Goal: Information Seeking & Learning: Learn about a topic

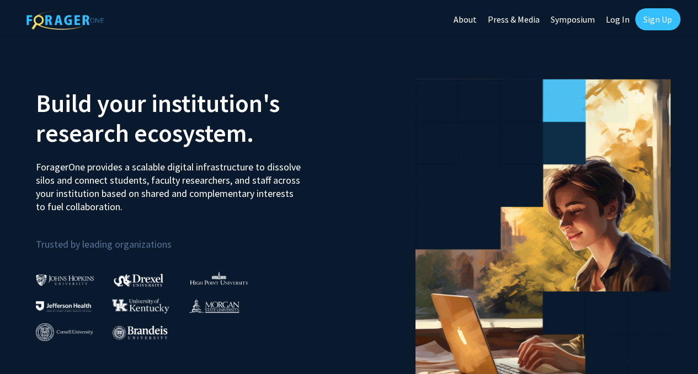
click at [643, 19] on link "Sign Up" at bounding box center [657, 19] width 45 height 22
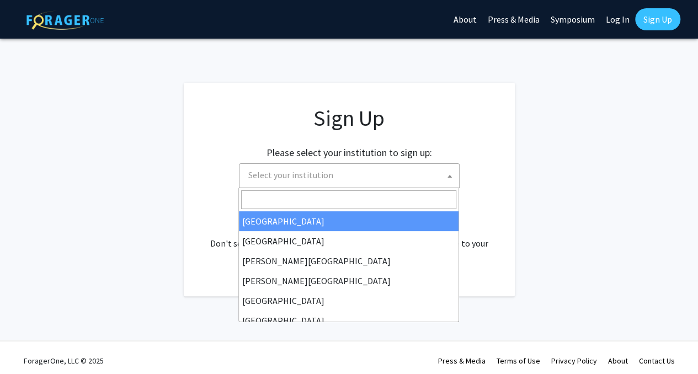
click at [368, 185] on span "Select your institution" at bounding box center [351, 175] width 215 height 23
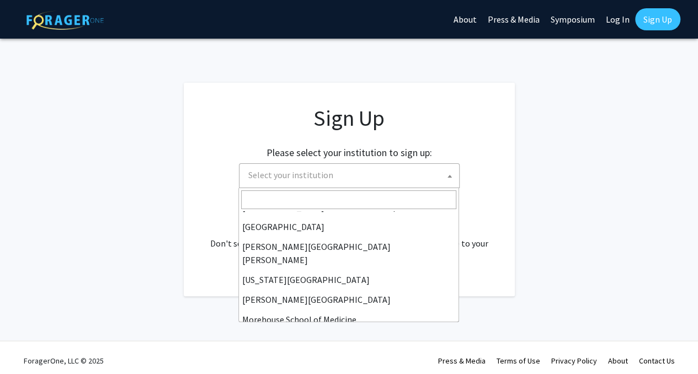
scroll to position [194, 0]
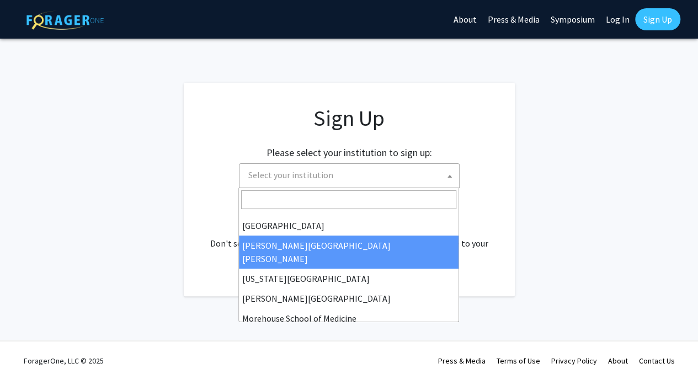
select select "1"
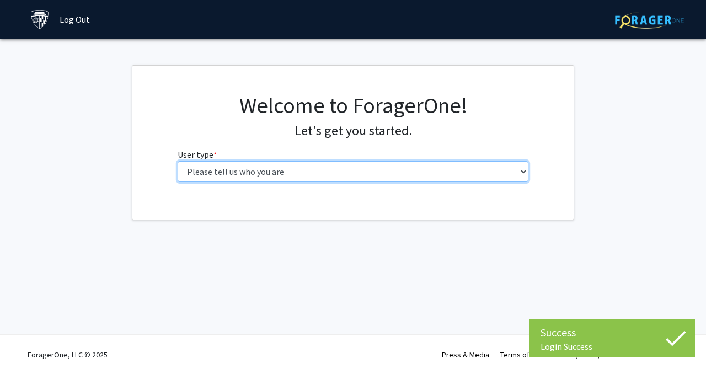
click at [286, 174] on select "Please tell us who you are Undergraduate Student Master's Student Doctoral Cand…" at bounding box center [353, 171] width 351 height 21
select select "1: undergrad"
click at [178, 161] on select "Please tell us who you are Undergraduate Student Master's Student Doctoral Cand…" at bounding box center [353, 171] width 351 height 21
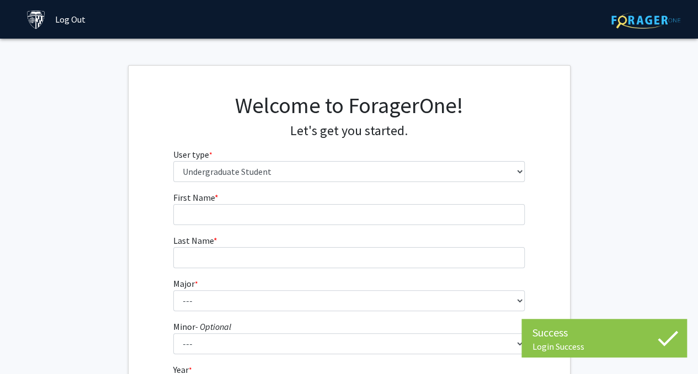
click at [296, 202] on fg-input "First Name * required" at bounding box center [348, 208] width 351 height 34
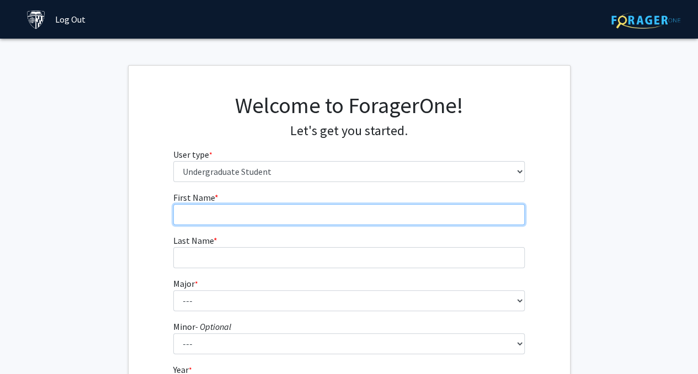
click at [286, 208] on input "First Name * required" at bounding box center [348, 214] width 351 height 21
type input "[PERSON_NAME]"
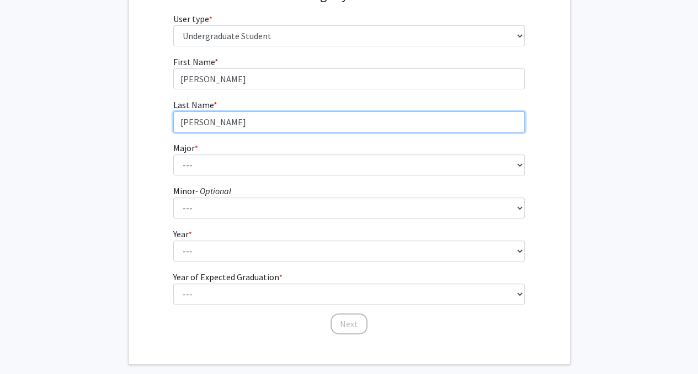
scroll to position [149, 0]
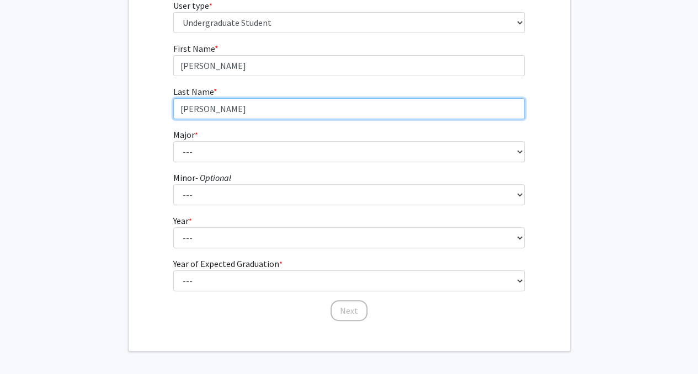
type input "[PERSON_NAME]"
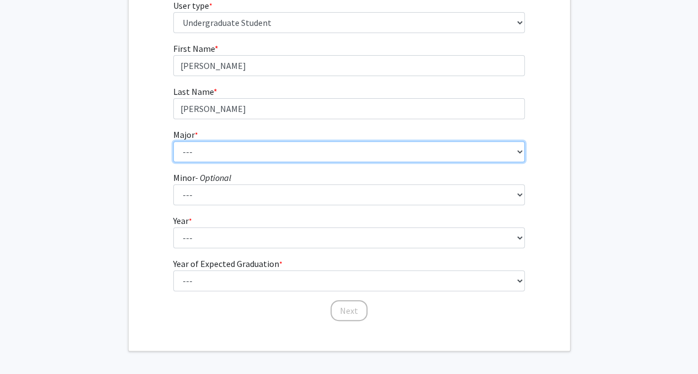
click at [258, 149] on select "--- Africana Studies Anthropology Applied Mathematics & Statistics Archaeology …" at bounding box center [348, 151] width 351 height 21
select select "41: 55"
click at [173, 141] on select "--- Africana Studies Anthropology Applied Mathematics & Statistics Archaeology …" at bounding box center [348, 151] width 351 height 21
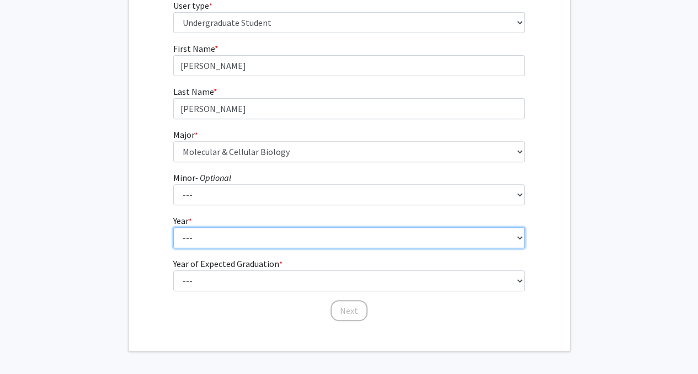
click at [240, 230] on select "--- First-year Sophomore Junior Senior Postbaccalaureate Certificate" at bounding box center [348, 237] width 351 height 21
select select "3: junior"
click at [173, 227] on select "--- First-year Sophomore Junior Senior Postbaccalaureate Certificate" at bounding box center [348, 237] width 351 height 21
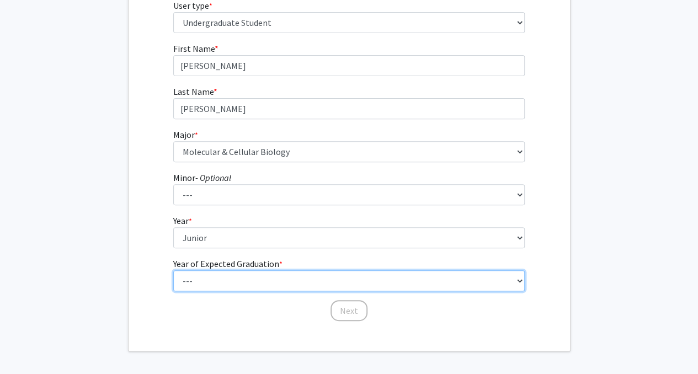
click at [227, 281] on select "--- 2025 2026 2027 2028 2029 2030 2031 2032 2033 2034" at bounding box center [348, 280] width 351 height 21
select select "3: 2027"
click at [173, 270] on select "--- 2025 2026 2027 2028 2029 2030 2031 2032 2033 2034" at bounding box center [348, 280] width 351 height 21
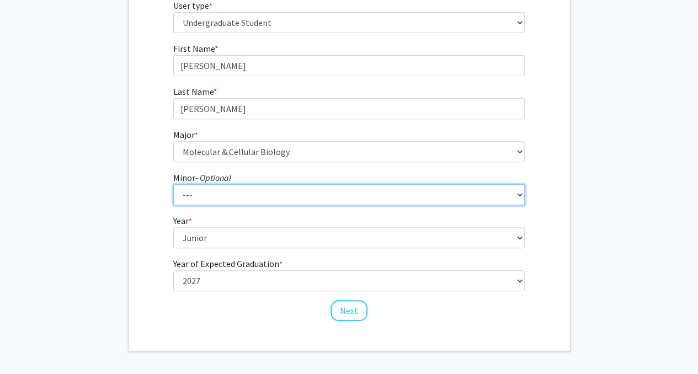
click at [354, 204] on select "--- Accounting and Financial Management Africana Studies Anthropology Applied M…" at bounding box center [348, 194] width 351 height 21
select select "23: 35"
click at [173, 184] on select "--- Accounting and Financial Management Africana Studies Anthropology Applied M…" at bounding box center [348, 194] width 351 height 21
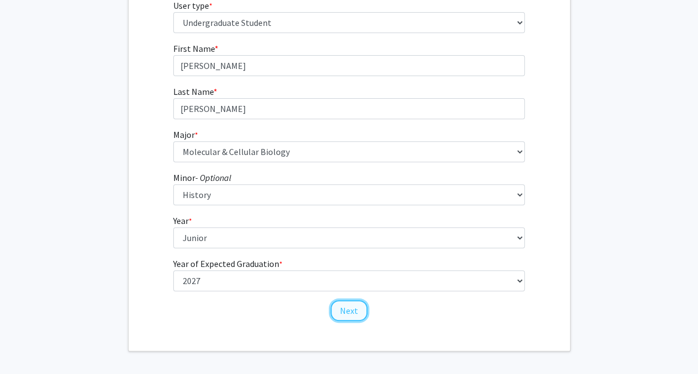
click at [349, 307] on button "Next" at bounding box center [348, 310] width 37 height 21
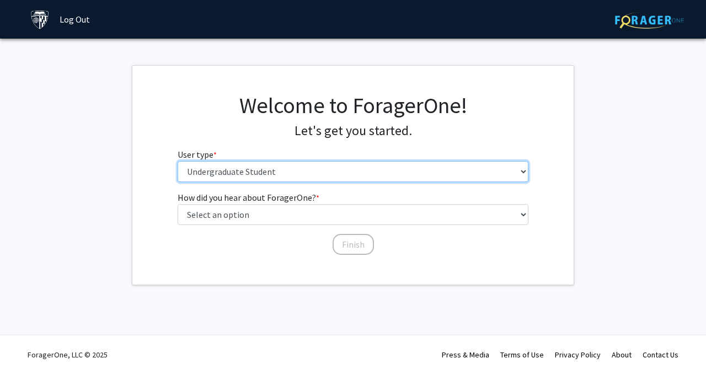
click at [316, 167] on select "Please tell us who you are Undergraduate Student Master's Student Doctoral Cand…" at bounding box center [353, 171] width 351 height 21
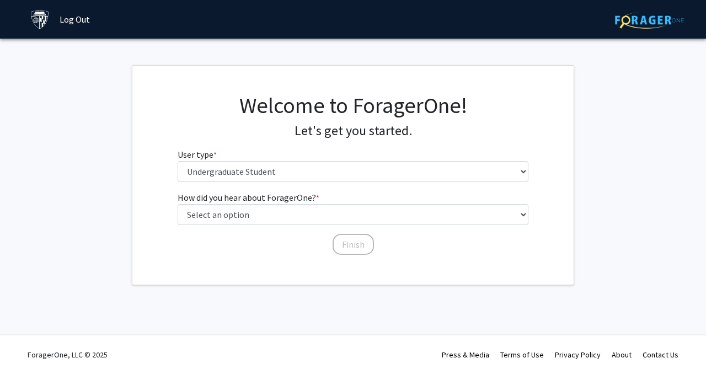
click at [288, 123] on h4 "Let's get you started." at bounding box center [353, 131] width 351 height 16
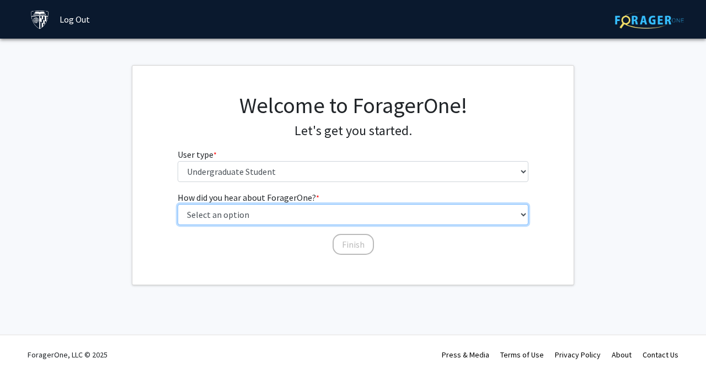
click at [270, 215] on select "Select an option Peer/student recommendation Faculty/staff recommendation Unive…" at bounding box center [353, 214] width 351 height 21
select select "3: university_website"
click at [178, 204] on select "Select an option Peer/student recommendation Faculty/staff recommendation Unive…" at bounding box center [353, 214] width 351 height 21
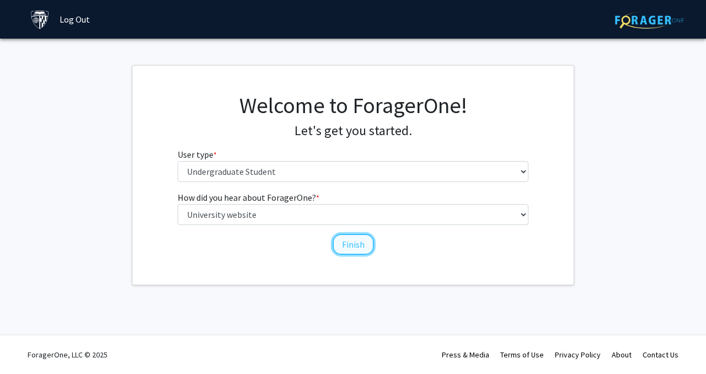
click at [360, 252] on button "Finish" at bounding box center [353, 244] width 41 height 21
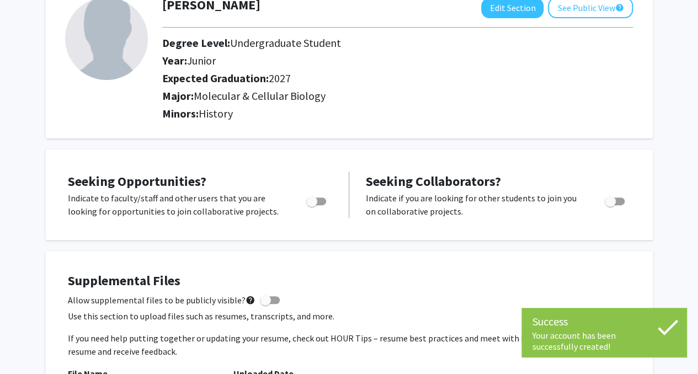
scroll to position [76, 0]
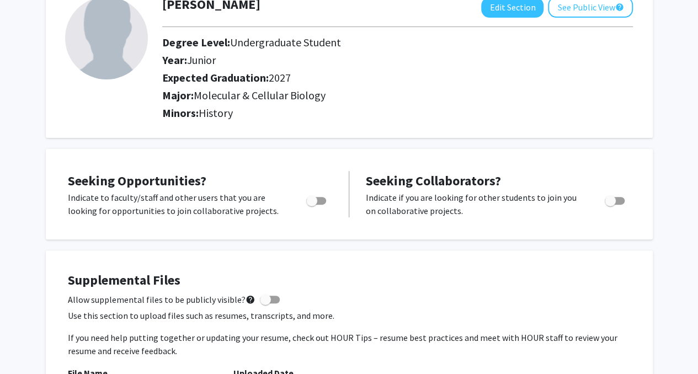
click at [326, 205] on div "Toggle" at bounding box center [317, 199] width 30 height 17
click at [315, 200] on span "Toggle" at bounding box center [311, 200] width 11 height 11
click at [312, 205] on input "Are you actively seeking opportunities?" at bounding box center [311, 205] width 1 height 1
checkbox input "true"
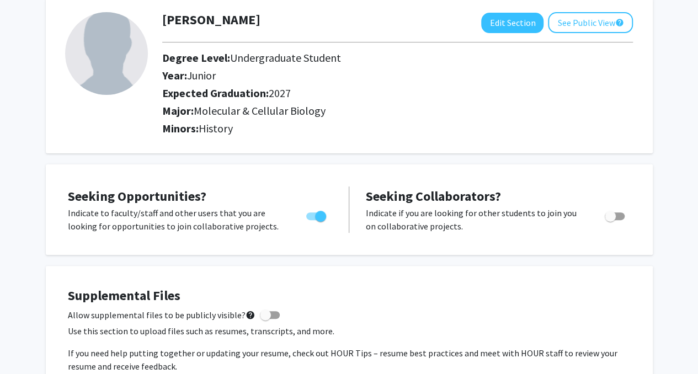
scroll to position [0, 0]
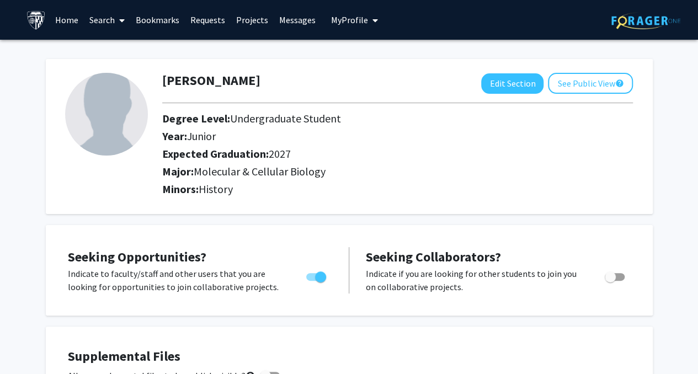
click at [60, 18] on link "Home" at bounding box center [67, 20] width 34 height 39
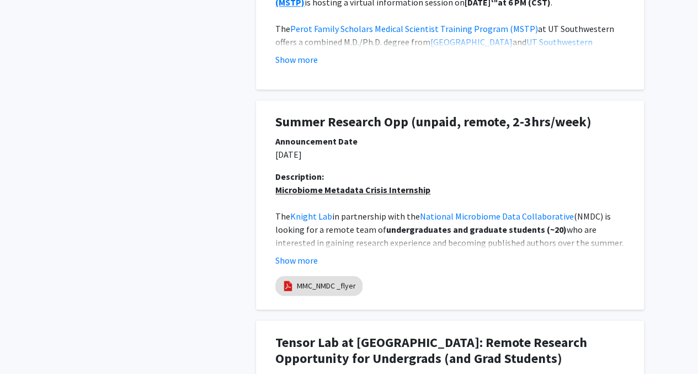
scroll to position [758, 0]
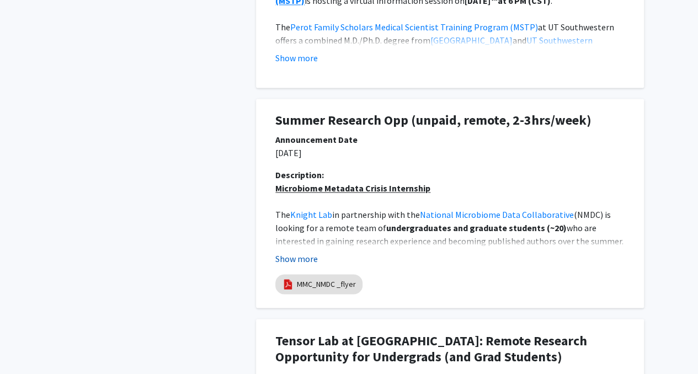
click at [306, 254] on button "Show more" at bounding box center [296, 258] width 42 height 13
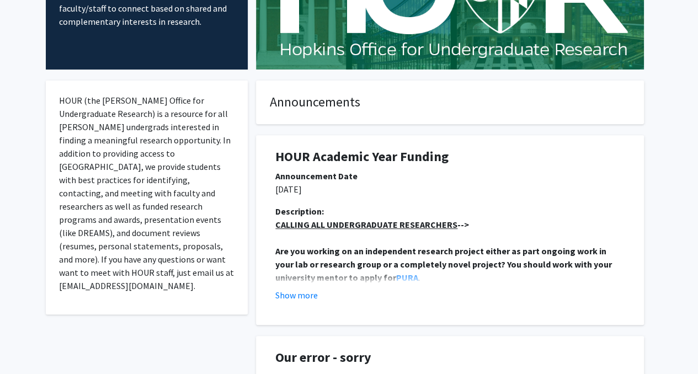
scroll to position [0, 0]
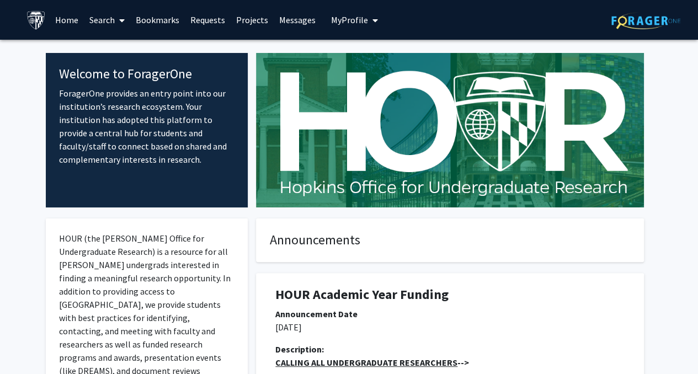
click at [245, 26] on link "Projects" at bounding box center [252, 20] width 43 height 39
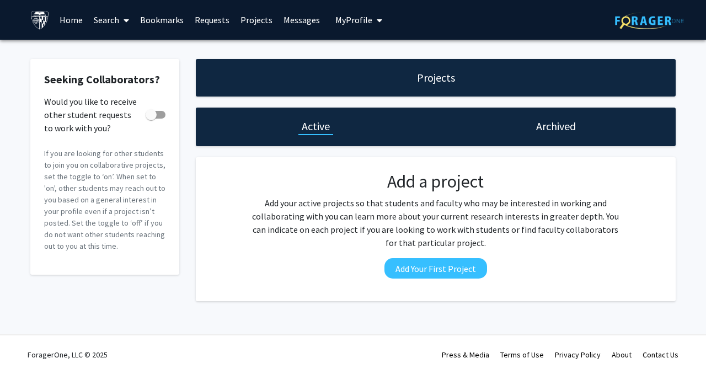
click at [111, 23] on link "Search" at bounding box center [111, 20] width 46 height 39
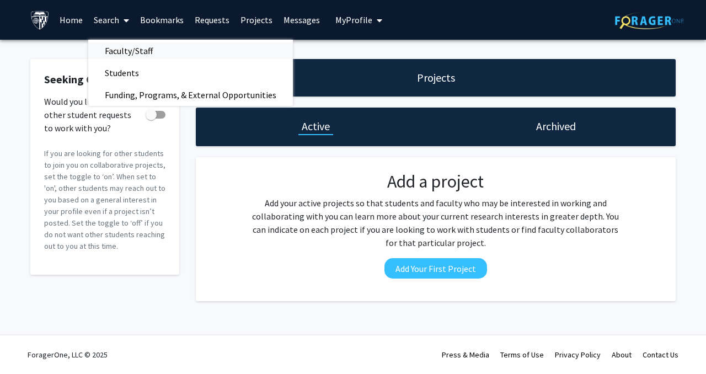
click at [154, 52] on span "Faculty/Staff" at bounding box center [128, 51] width 81 height 22
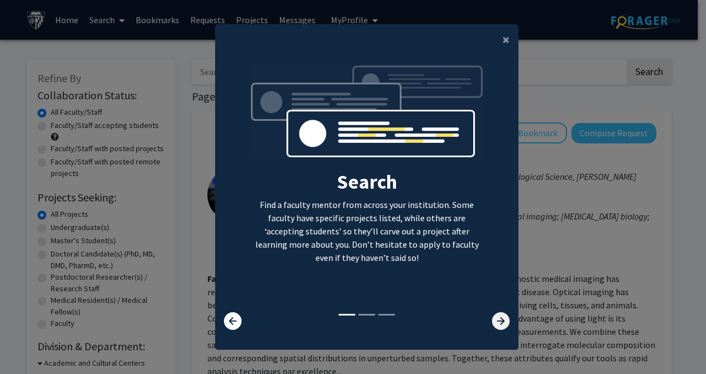
click at [492, 315] on icon at bounding box center [501, 321] width 18 height 18
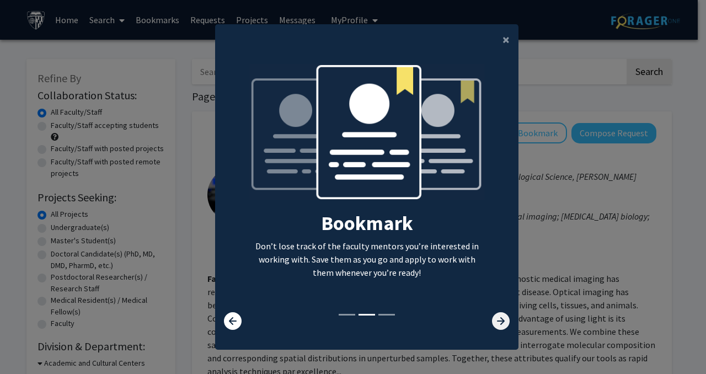
click at [492, 317] on icon at bounding box center [501, 321] width 18 height 18
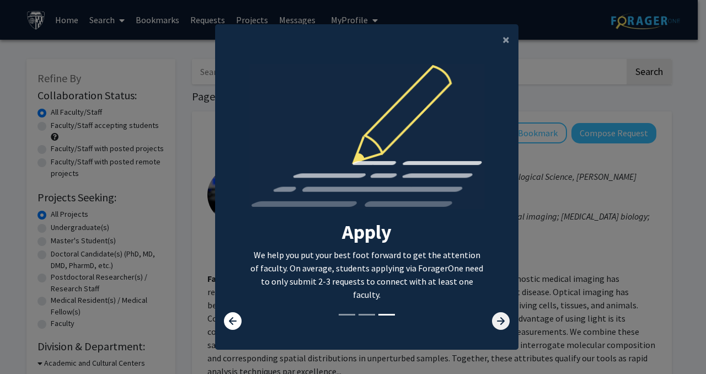
click at [492, 317] on icon at bounding box center [501, 321] width 18 height 18
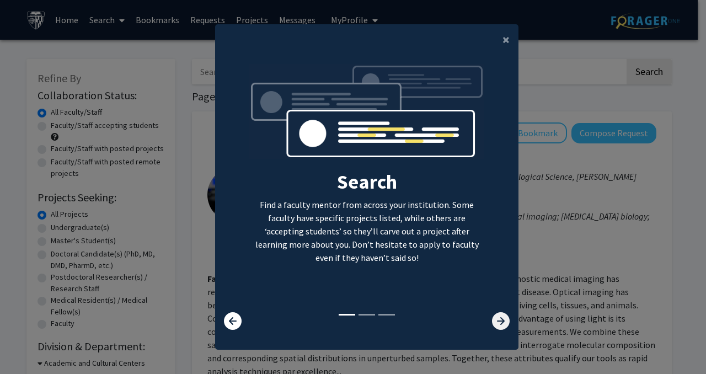
click at [492, 317] on icon at bounding box center [501, 321] width 18 height 18
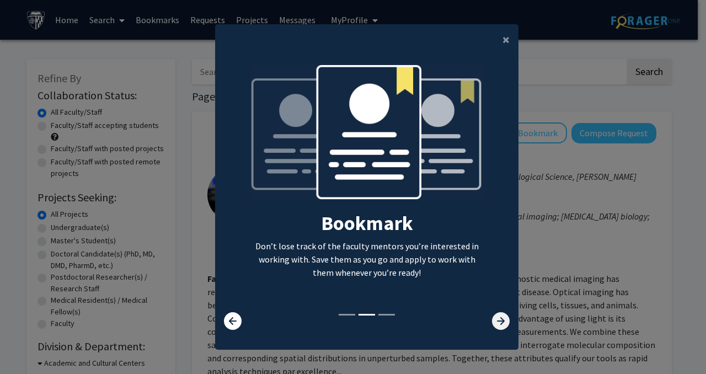
click at [492, 317] on icon at bounding box center [501, 321] width 18 height 18
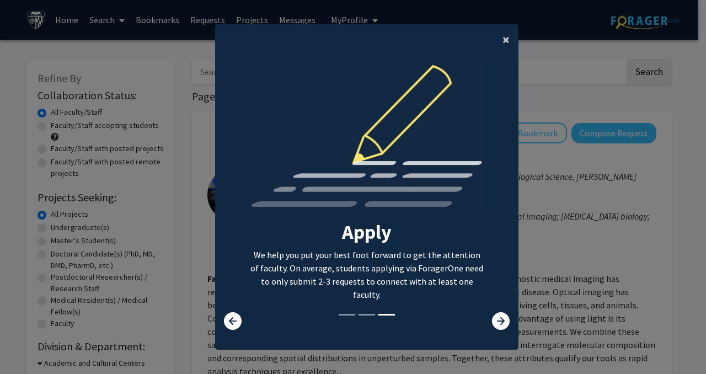
click at [507, 39] on button "×" at bounding box center [506, 39] width 25 height 31
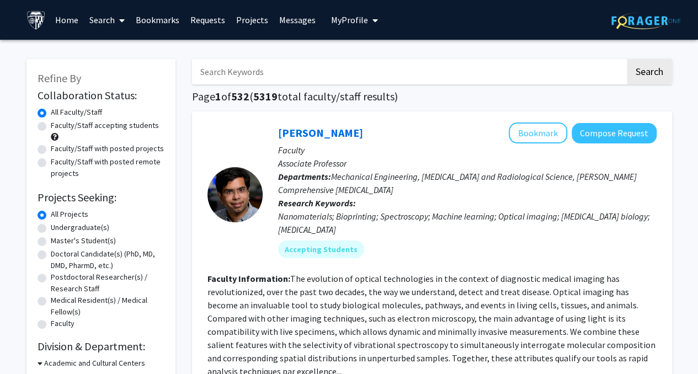
click at [74, 227] on label "Undergraduate(s)" at bounding box center [80, 228] width 58 height 12
click at [58, 227] on input "Undergraduate(s)" at bounding box center [54, 225] width 7 height 7
radio input "true"
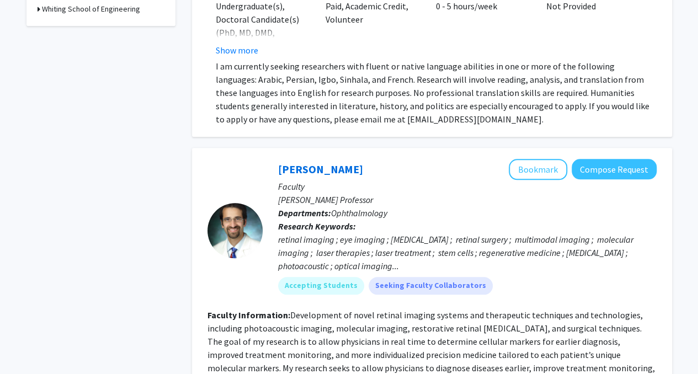
scroll to position [432, 0]
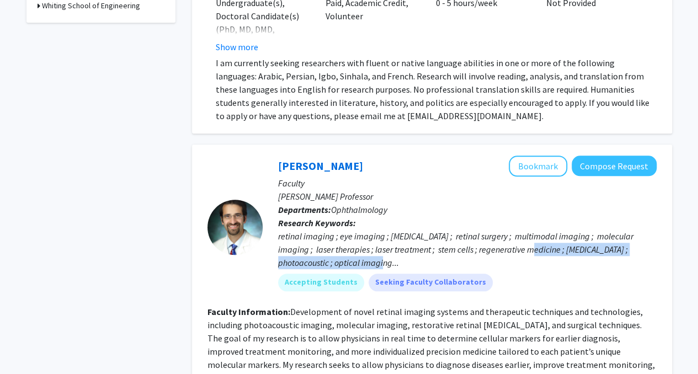
drag, startPoint x: 506, startPoint y: 232, endPoint x: 510, endPoint y: 255, distance: 24.0
click at [510, 255] on div "retinal imaging ; eye imaging ; [MEDICAL_DATA] ; retinal surgery ; multimodal i…" at bounding box center [467, 249] width 378 height 40
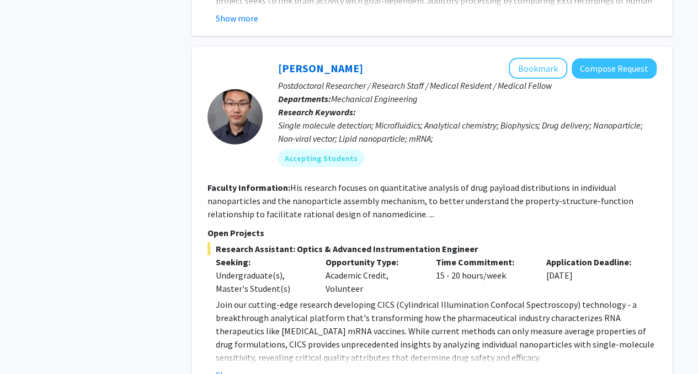
scroll to position [1574, 0]
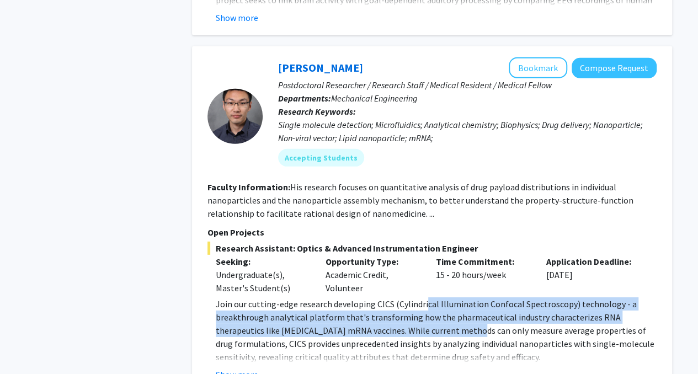
drag, startPoint x: 421, startPoint y: 247, endPoint x: 424, endPoint y: 275, distance: 28.3
click at [424, 297] on p "Join our cutting-edge research developing CICS (Cylindrical Illumination Confoc…" at bounding box center [436, 330] width 441 height 66
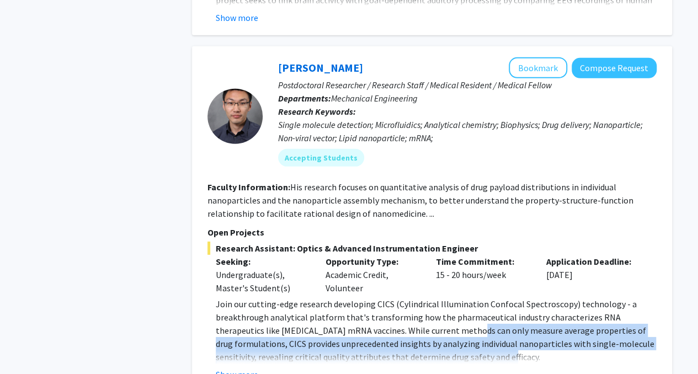
drag, startPoint x: 424, startPoint y: 275, endPoint x: 424, endPoint y: 301, distance: 25.9
click at [424, 301] on p "Join our cutting-edge research developing CICS (Cylindrical Illumination Confoc…" at bounding box center [436, 330] width 441 height 66
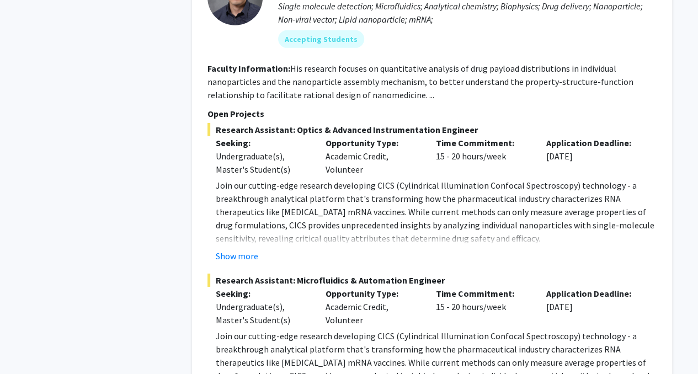
scroll to position [1707, 0]
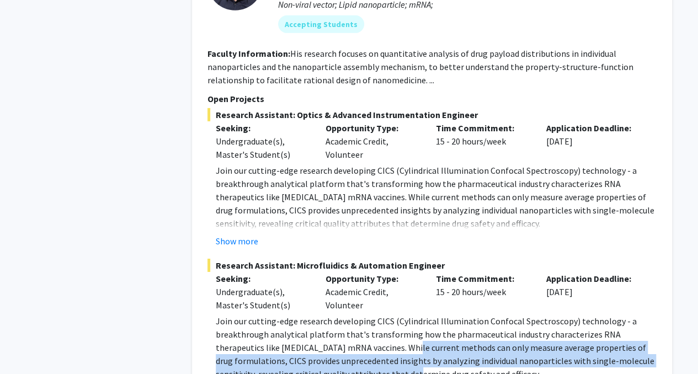
drag, startPoint x: 360, startPoint y: 295, endPoint x: 362, endPoint y: 315, distance: 20.0
click at [362, 315] on p "Join our cutting-edge research developing CICS (Cylindrical Illumination Confoc…" at bounding box center [436, 347] width 441 height 66
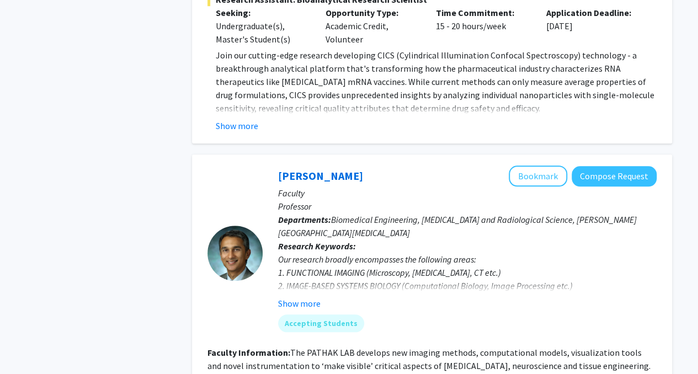
scroll to position [2522, 0]
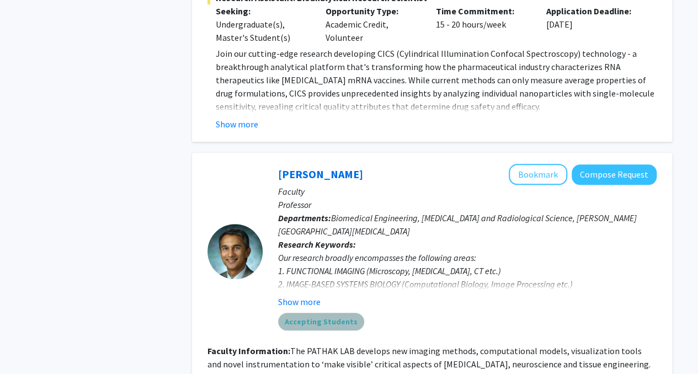
click at [331, 313] on mat-chip "Accepting Students" at bounding box center [321, 322] width 86 height 18
click at [302, 295] on button "Show more" at bounding box center [299, 301] width 42 height 13
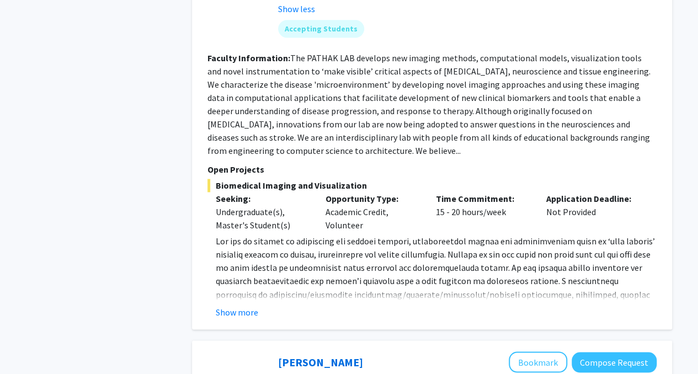
scroll to position [2842, 0]
click at [254, 304] on button "Show more" at bounding box center [237, 310] width 42 height 13
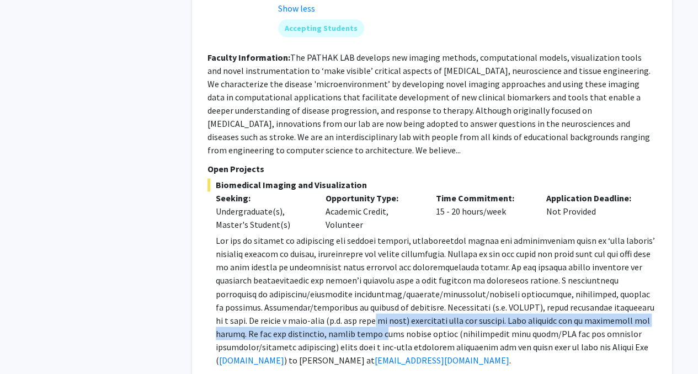
drag, startPoint x: 333, startPoint y: 249, endPoint x: 335, endPoint y: 270, distance: 20.5
click at [335, 270] on span at bounding box center [435, 300] width 439 height 130
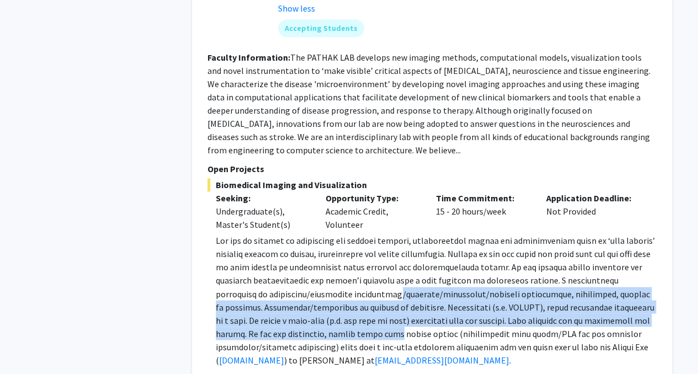
drag, startPoint x: 335, startPoint y: 270, endPoint x: 349, endPoint y: 226, distance: 46.1
click at [349, 235] on span at bounding box center [435, 300] width 439 height 130
drag, startPoint x: 349, startPoint y: 226, endPoint x: 336, endPoint y: 271, distance: 47.4
click at [336, 271] on span at bounding box center [435, 300] width 439 height 130
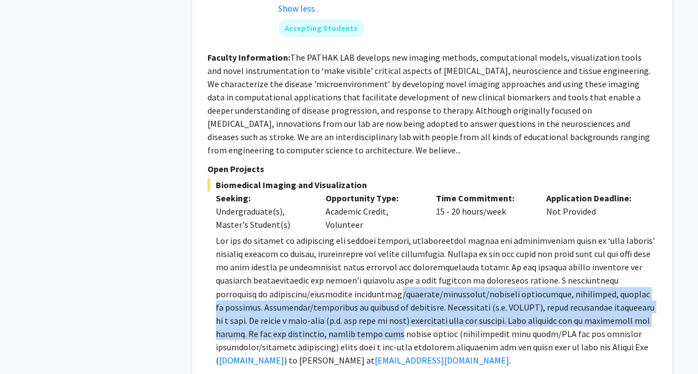
click at [336, 271] on span at bounding box center [435, 300] width 439 height 130
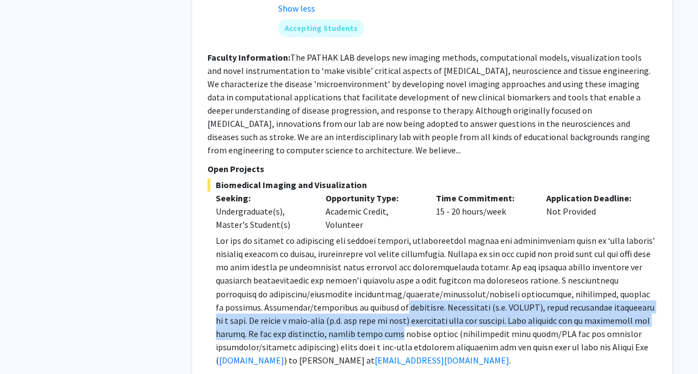
drag, startPoint x: 336, startPoint y: 271, endPoint x: 351, endPoint y: 236, distance: 38.6
click at [351, 236] on span at bounding box center [435, 300] width 439 height 130
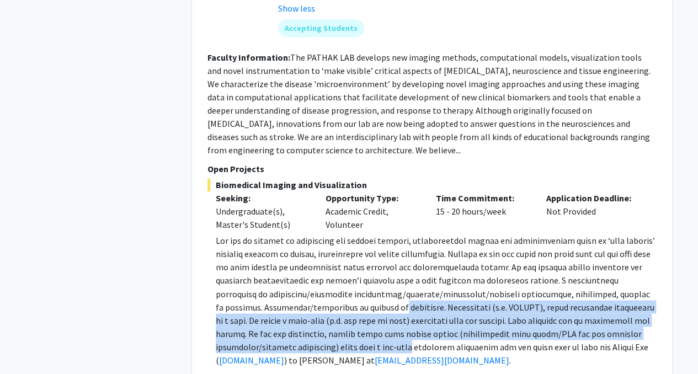
drag, startPoint x: 351, startPoint y: 236, endPoint x: 340, endPoint y: 283, distance: 49.2
click at [340, 283] on span at bounding box center [435, 300] width 439 height 130
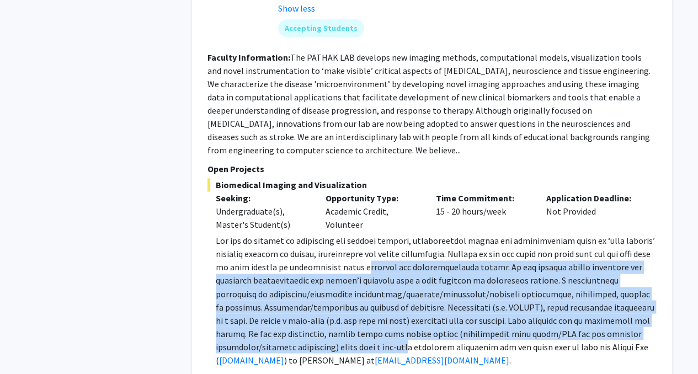
drag, startPoint x: 340, startPoint y: 283, endPoint x: 372, endPoint y: 206, distance: 84.1
click at [372, 235] on span at bounding box center [435, 300] width 439 height 130
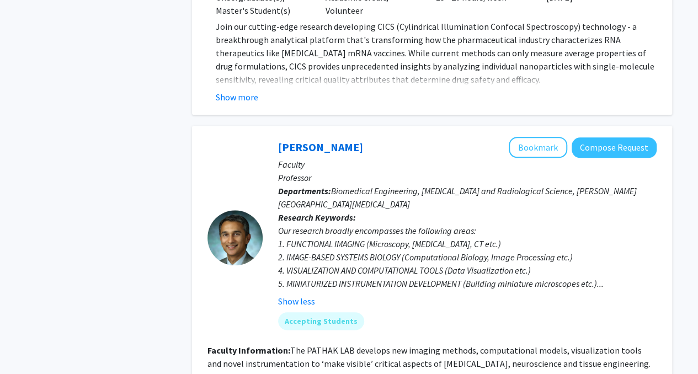
scroll to position [2548, 0]
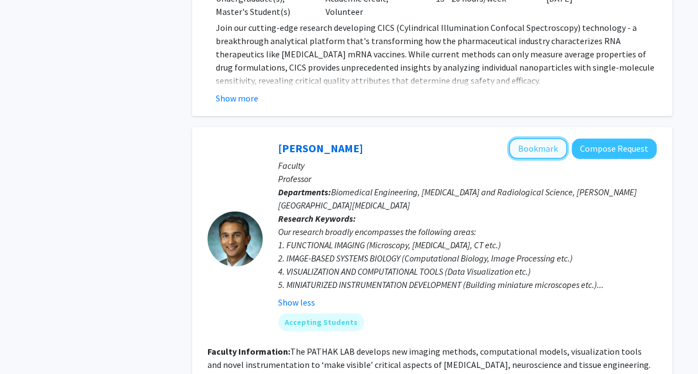
click at [532, 138] on button "Bookmark" at bounding box center [538, 148] width 58 height 21
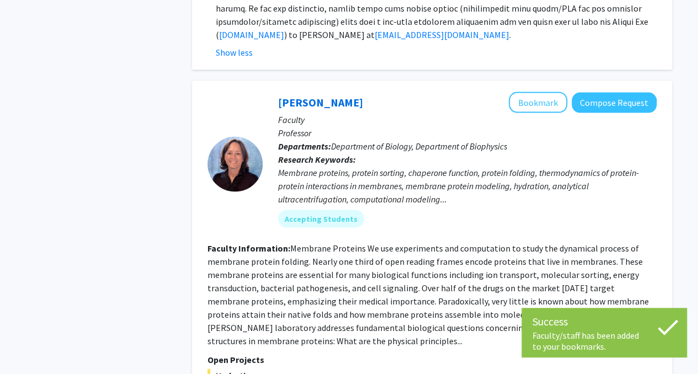
scroll to position [3167, 0]
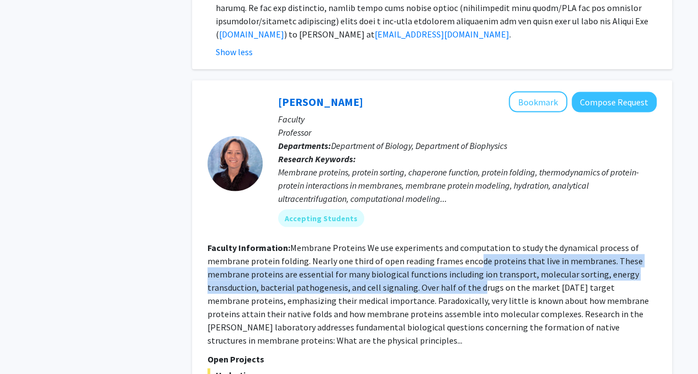
drag, startPoint x: 471, startPoint y: 199, endPoint x: 473, endPoint y: 227, distance: 28.8
click at [473, 241] on section "Faculty Information: Membrane Proteins We use experiments and computation to st…" at bounding box center [431, 294] width 449 height 106
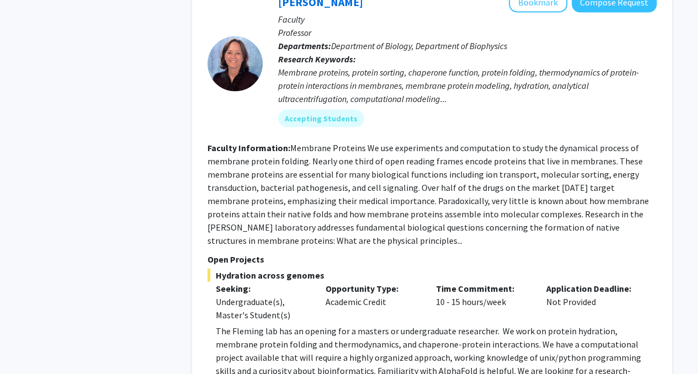
scroll to position [3268, 0]
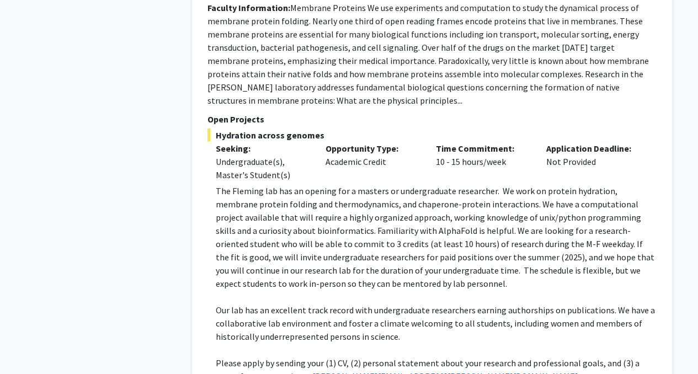
scroll to position [3408, 0]
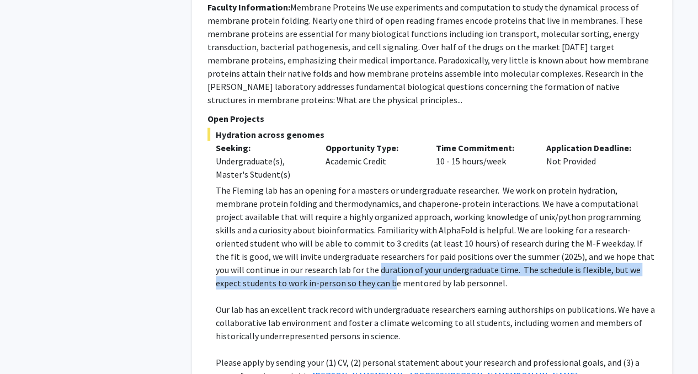
drag, startPoint x: 288, startPoint y: 201, endPoint x: 290, endPoint y: 217, distance: 15.5
click at [290, 217] on p "The Fleming lab has an opening for a masters or undergraduate researcher. We wo…" at bounding box center [436, 237] width 441 height 106
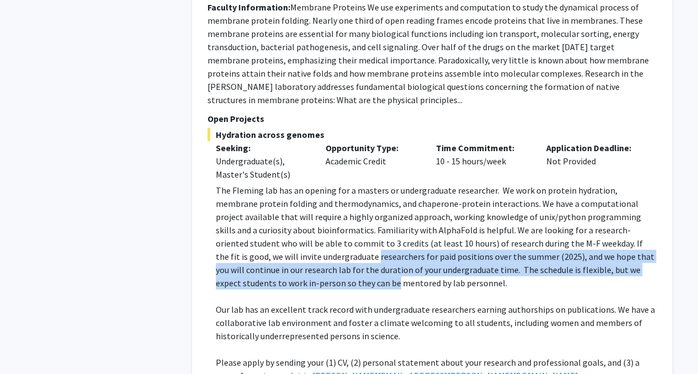
drag, startPoint x: 290, startPoint y: 217, endPoint x: 298, endPoint y: 192, distance: 25.8
click at [298, 192] on p "The Fleming lab has an opening for a masters or undergraduate researcher. We wo…" at bounding box center [436, 237] width 441 height 106
drag, startPoint x: 298, startPoint y: 192, endPoint x: 304, endPoint y: 219, distance: 27.0
click at [304, 219] on p "The Fleming lab has an opening for a masters or undergraduate researcher. We wo…" at bounding box center [436, 237] width 441 height 106
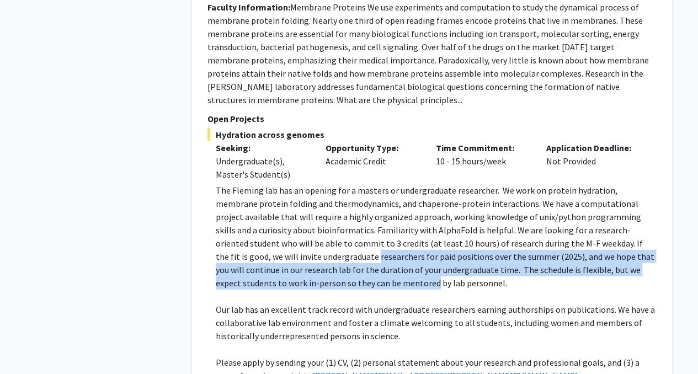
click at [304, 219] on p "The Fleming lab has an opening for a masters or undergraduate researcher. We wo…" at bounding box center [436, 237] width 441 height 106
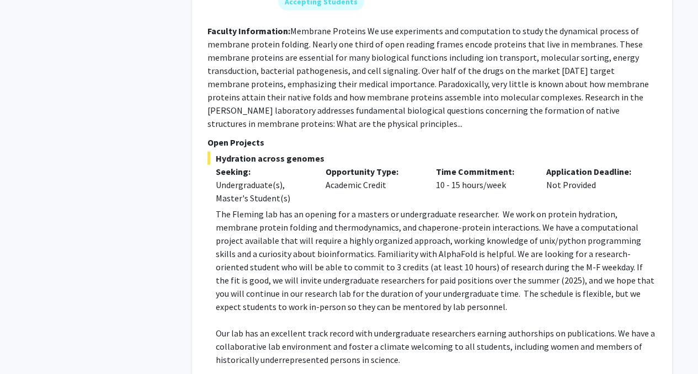
scroll to position [3384, 0]
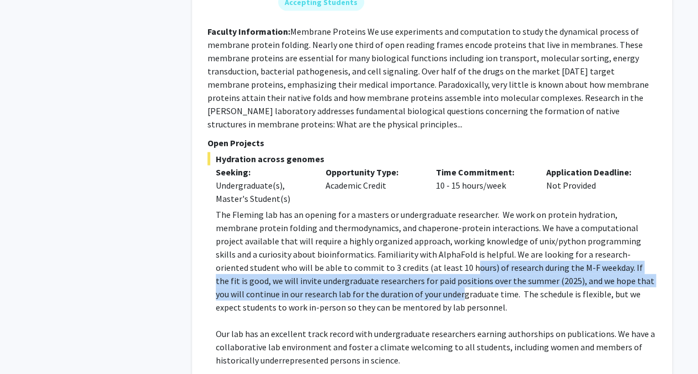
drag, startPoint x: 362, startPoint y: 200, endPoint x: 370, endPoint y: 229, distance: 29.8
click at [370, 229] on p "The Fleming lab has an opening for a masters or undergraduate researcher. We wo…" at bounding box center [436, 261] width 441 height 106
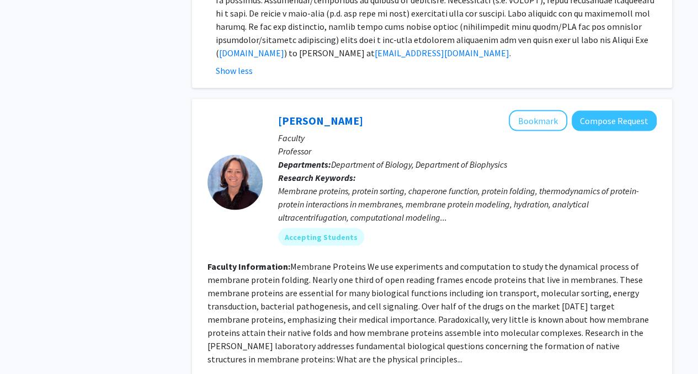
scroll to position [3147, 0]
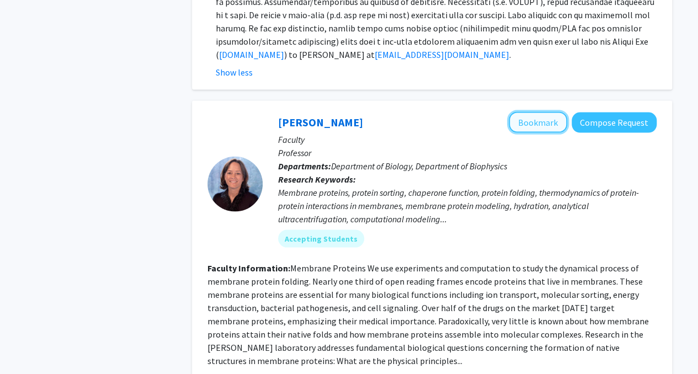
click at [544, 112] on button "Bookmark" at bounding box center [538, 122] width 58 height 21
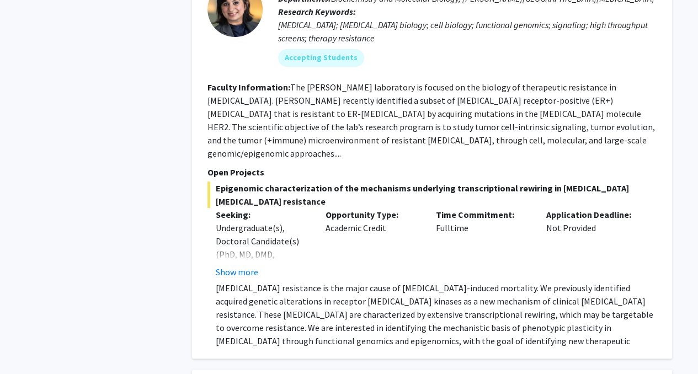
scroll to position [4380, 0]
click at [245, 265] on button "Show more" at bounding box center [237, 271] width 42 height 13
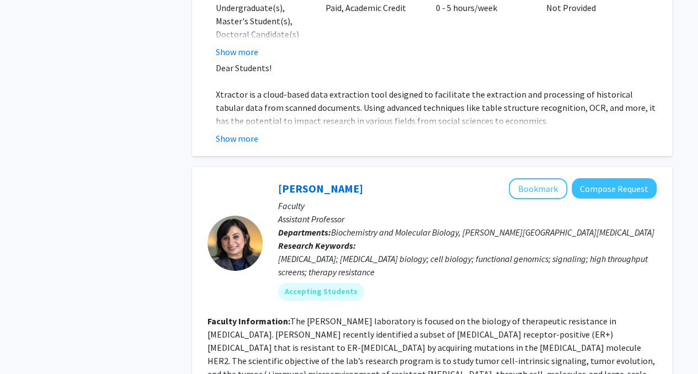
scroll to position [4145, 0]
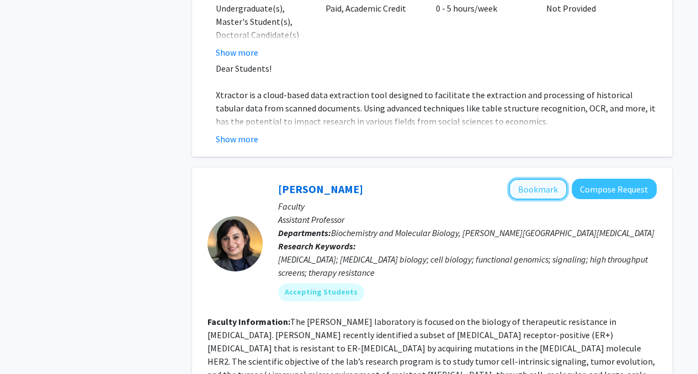
click at [547, 179] on button "Bookmark" at bounding box center [538, 189] width 58 height 21
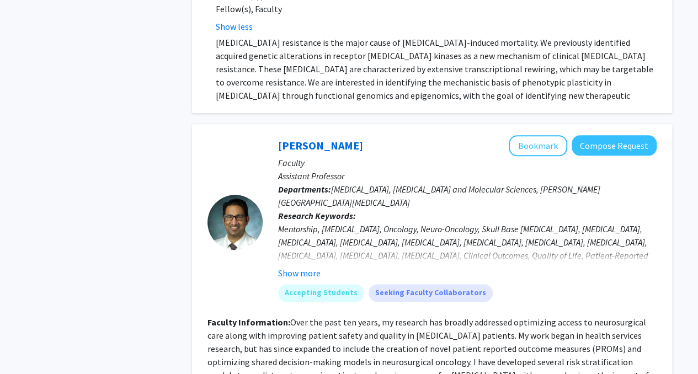
scroll to position [4705, 0]
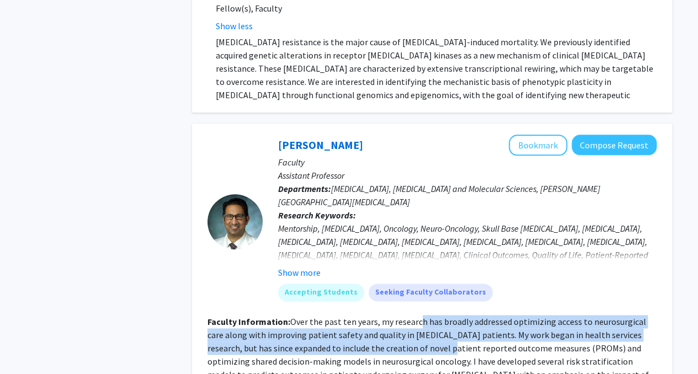
drag, startPoint x: 415, startPoint y: 198, endPoint x: 410, endPoint y: 222, distance: 24.7
click at [410, 315] on section "Faculty Information: Over the past ten years, my research has broadly addressed…" at bounding box center [431, 368] width 449 height 106
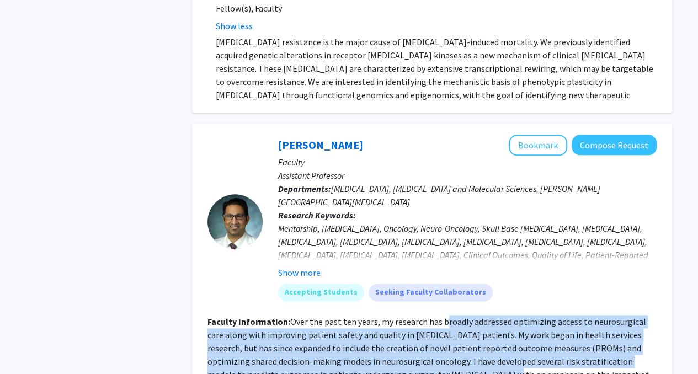
drag, startPoint x: 443, startPoint y: 204, endPoint x: 443, endPoint y: 251, distance: 47.4
click at [443, 316] on fg-read-more "Over the past ten years, my research has broadly addressed optimizing access to…" at bounding box center [427, 368] width 441 height 104
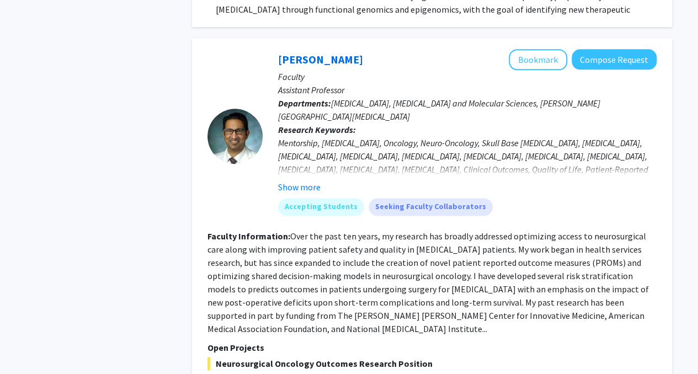
scroll to position [4796, 0]
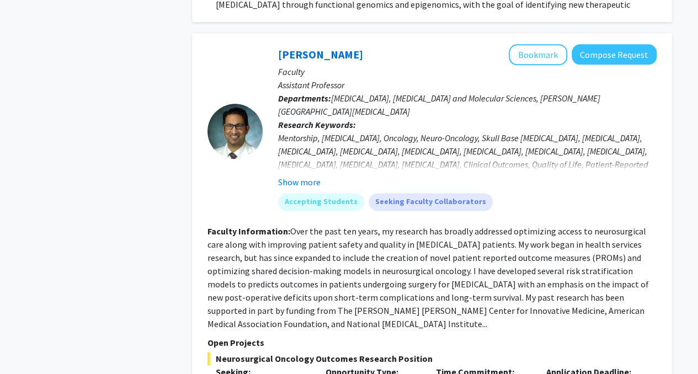
drag, startPoint x: 449, startPoint y: 277, endPoint x: 461, endPoint y: 306, distance: 30.4
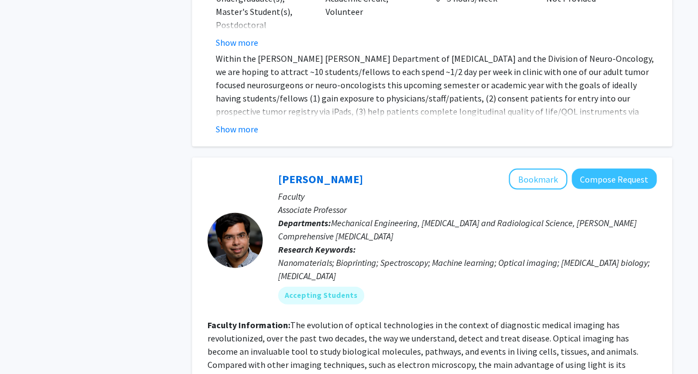
scroll to position [5304, 0]
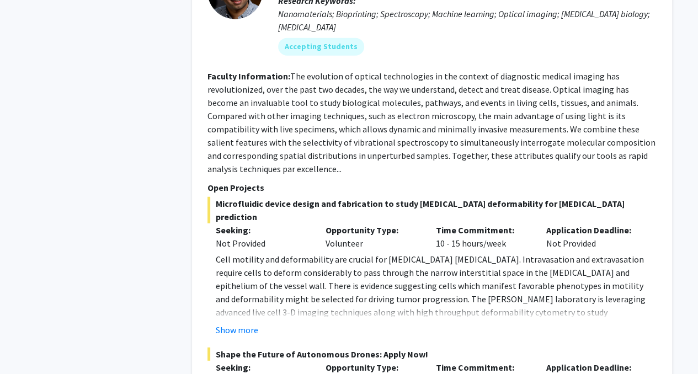
scroll to position [5552, 0]
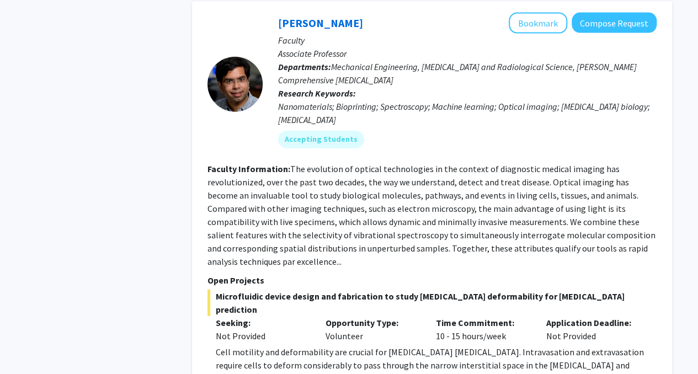
scroll to position [5457, 0]
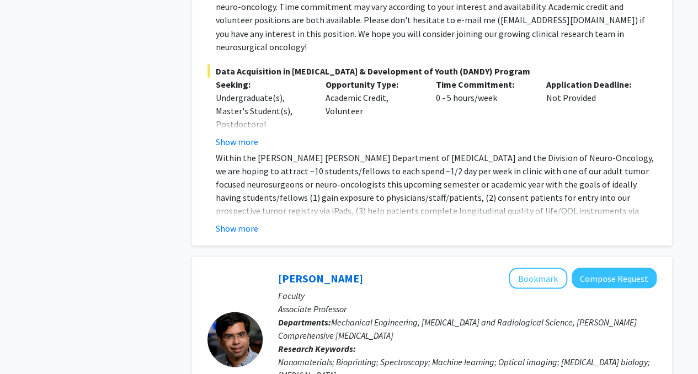
scroll to position [5200, 0]
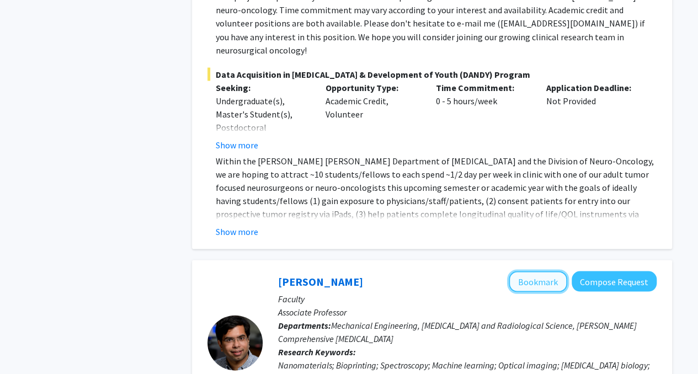
click at [538, 271] on button "Bookmark" at bounding box center [538, 281] width 58 height 21
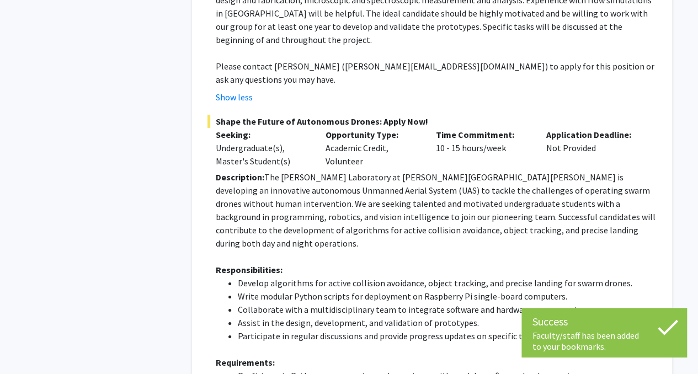
scroll to position [6075, 0]
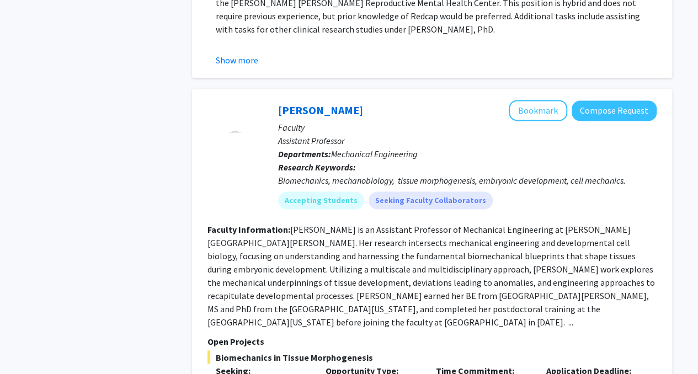
scroll to position [710, 0]
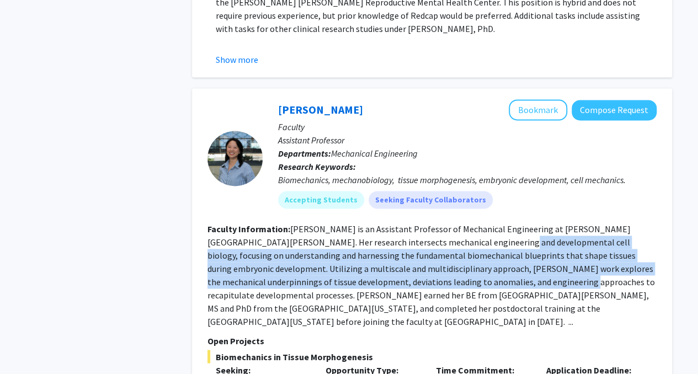
drag, startPoint x: 450, startPoint y: 229, endPoint x: 452, endPoint y: 273, distance: 44.2
click at [452, 273] on fg-read-more "[PERSON_NAME] is an Assistant Professor of Mechanical Engineering at [PERSON_NA…" at bounding box center [430, 275] width 447 height 104
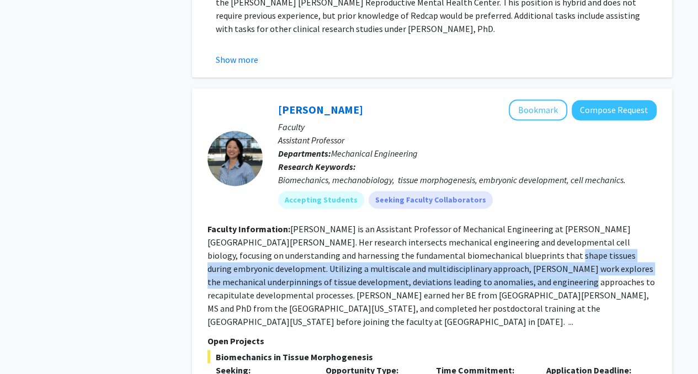
drag, startPoint x: 452, startPoint y: 273, endPoint x: 461, endPoint y: 237, distance: 36.8
click at [461, 237] on fg-read-more "[PERSON_NAME] is an Assistant Professor of Mechanical Engineering at [PERSON_NA…" at bounding box center [430, 275] width 447 height 104
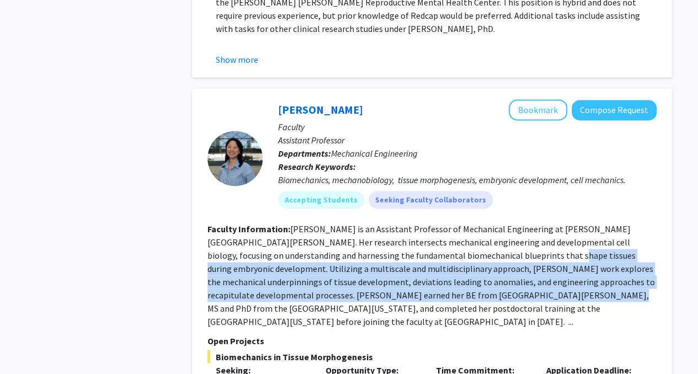
drag, startPoint x: 462, startPoint y: 237, endPoint x: 459, endPoint y: 277, distance: 40.9
click at [459, 277] on fg-read-more "[PERSON_NAME] is an Assistant Professor of Mechanical Engineering at [PERSON_NA…" at bounding box center [430, 275] width 447 height 104
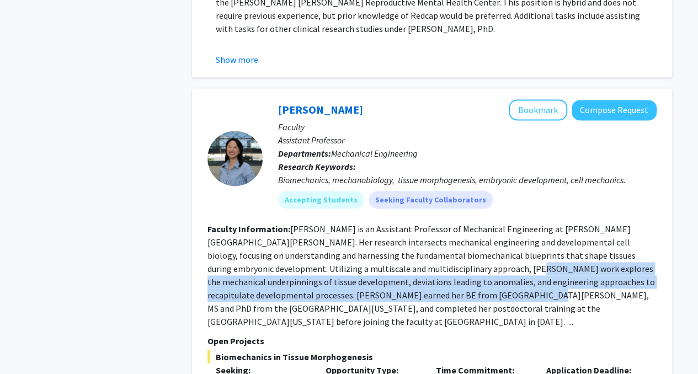
drag, startPoint x: 404, startPoint y: 254, endPoint x: 401, endPoint y: 287, distance: 32.7
click at [401, 287] on fg-read-more "[PERSON_NAME] is an Assistant Professor of Mechanical Engineering at [PERSON_NA…" at bounding box center [430, 275] width 447 height 104
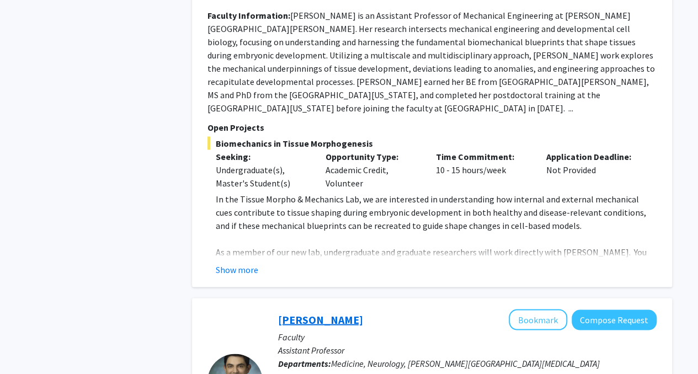
scroll to position [924, 0]
click at [244, 262] on button "Show more" at bounding box center [237, 268] width 42 height 13
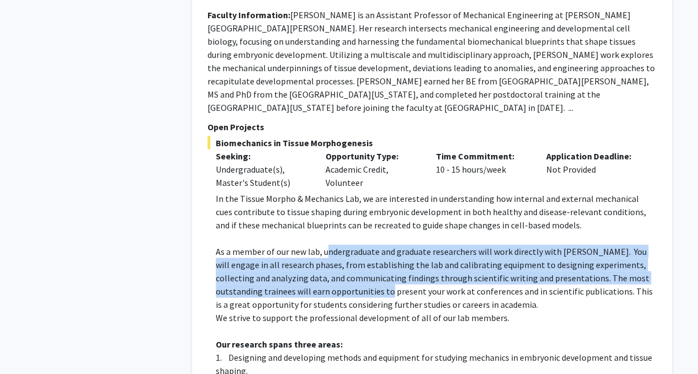
drag, startPoint x: 327, startPoint y: 218, endPoint x: 325, endPoint y: 264, distance: 46.3
click at [325, 264] on p "As a member of our new lab, undergraduate and graduate researchers will work di…" at bounding box center [436, 277] width 441 height 66
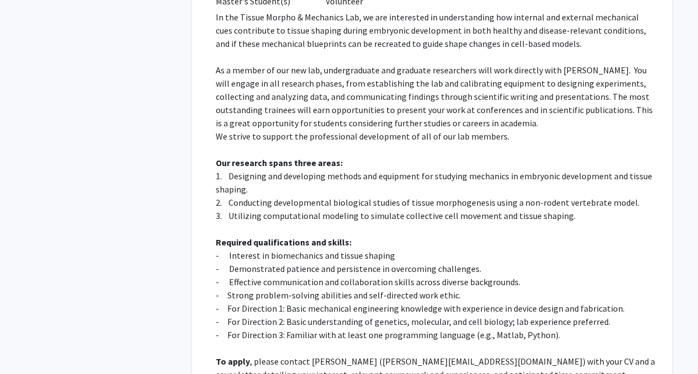
scroll to position [1106, 0]
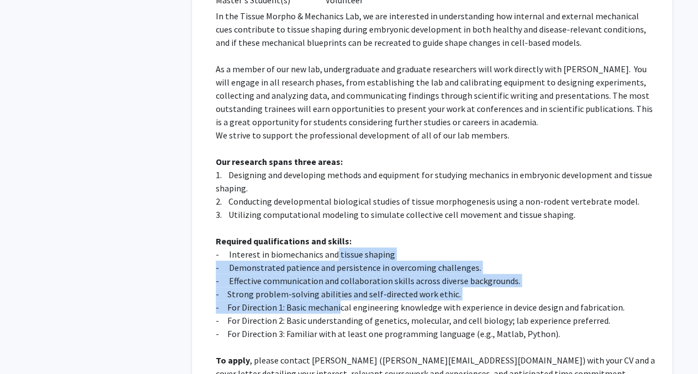
drag, startPoint x: 334, startPoint y: 232, endPoint x: 338, endPoint y: 285, distance: 53.0
click at [338, 285] on div "In the Tissue Morpho & Mechanics Lab, we are interested in understanding how in…" at bounding box center [436, 214] width 441 height 410
click at [338, 301] on p "- For Direction 1: Basic mechanical engineering knowledge with experience in de…" at bounding box center [436, 307] width 441 height 13
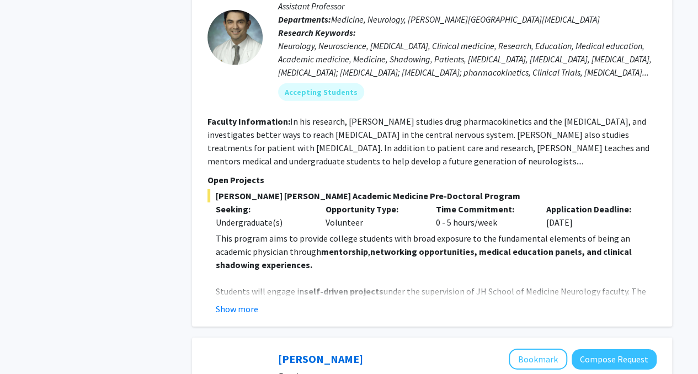
scroll to position [1629, 0]
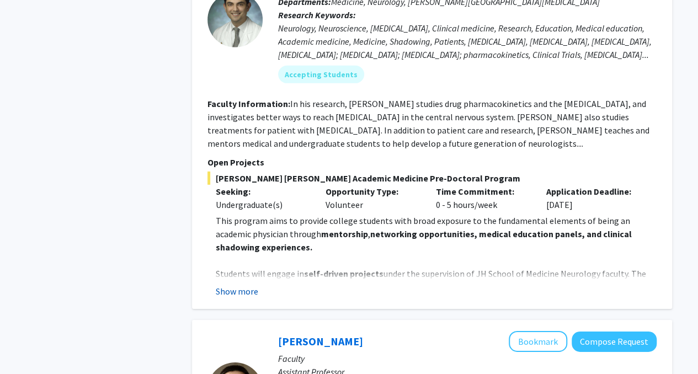
click at [245, 285] on button "Show more" at bounding box center [237, 291] width 42 height 13
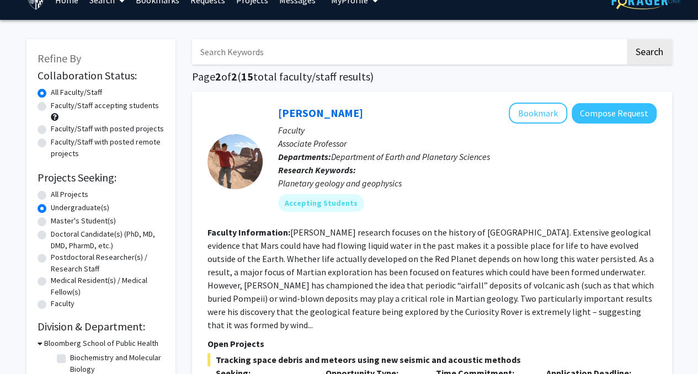
scroll to position [0, 0]
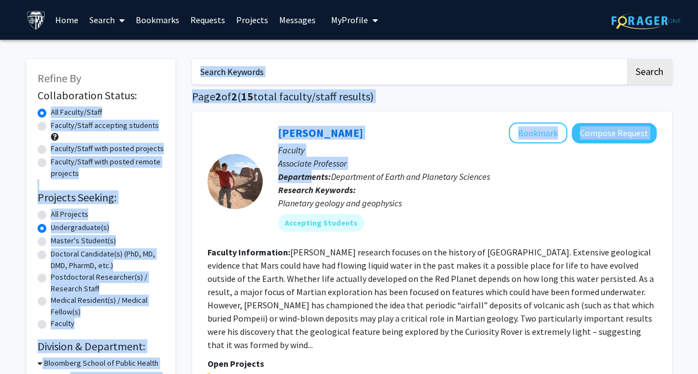
drag, startPoint x: 312, startPoint y: 172, endPoint x: 154, endPoint y: 87, distance: 179.6
click at [161, 93] on h2 "Collaboration Status:" at bounding box center [101, 95] width 127 height 13
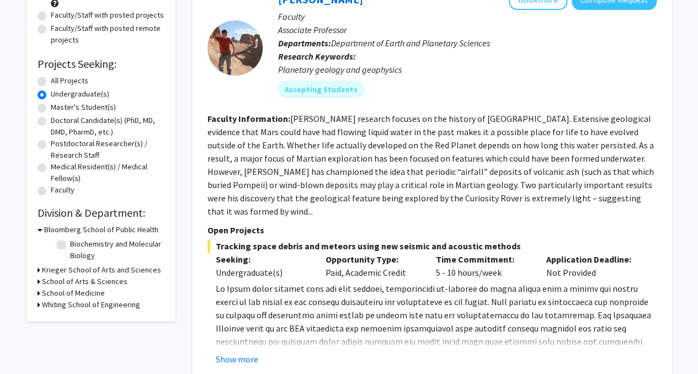
scroll to position [134, 0]
click at [51, 83] on label "All Projects" at bounding box center [70, 80] width 38 height 12
click at [51, 82] on input "All Projects" at bounding box center [54, 77] width 7 height 7
radio input "true"
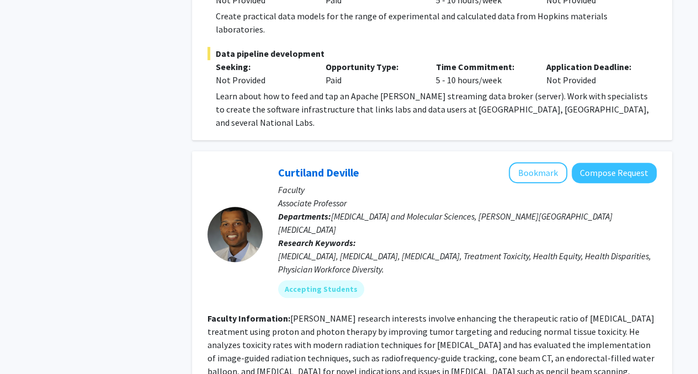
scroll to position [2319, 0]
click at [483, 236] on p "Research Keywords: [MEDICAL_DATA], [MEDICAL_DATA], [MEDICAL_DATA], Treatment To…" at bounding box center [467, 256] width 378 height 40
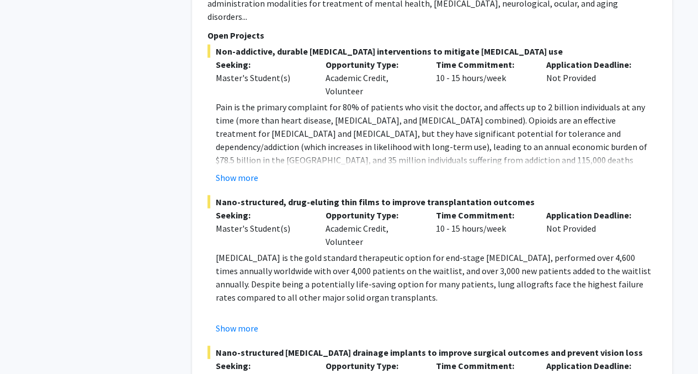
scroll to position [5517, 0]
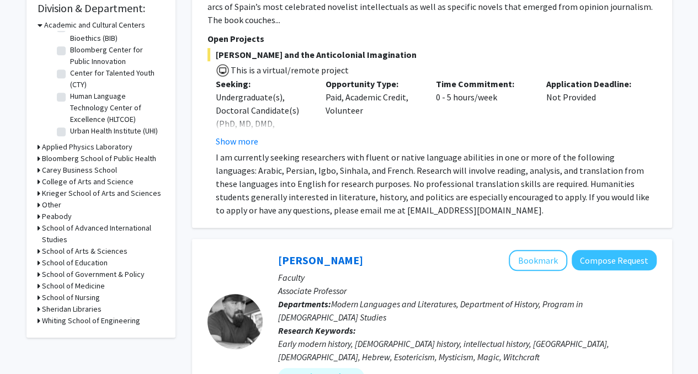
scroll to position [339, 0]
click at [116, 179] on h3 "College of Arts and Science" at bounding box center [88, 181] width 92 height 12
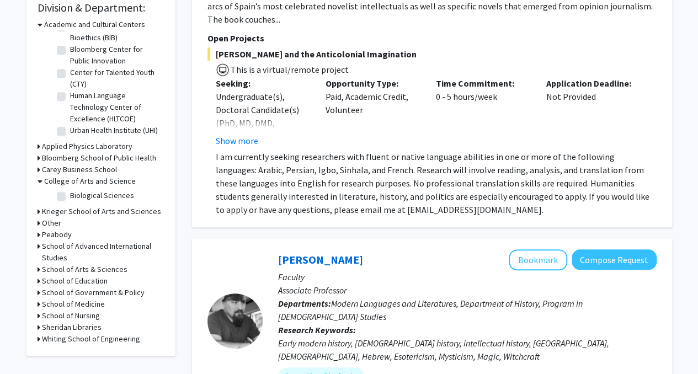
click at [104, 195] on label "Biological Sciences" at bounding box center [102, 196] width 64 height 12
click at [77, 195] on input "Biological Sciences" at bounding box center [73, 193] width 7 height 7
checkbox input "true"
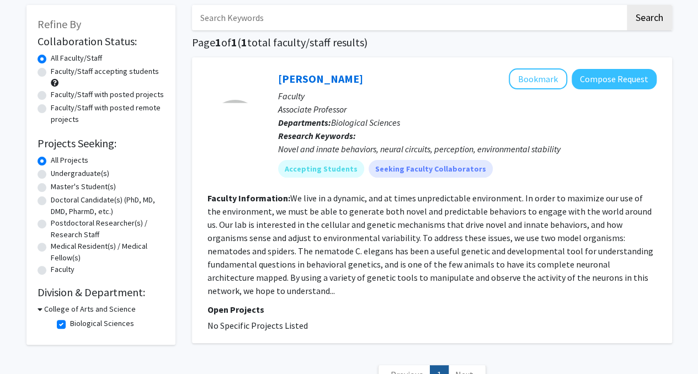
scroll to position [47, 0]
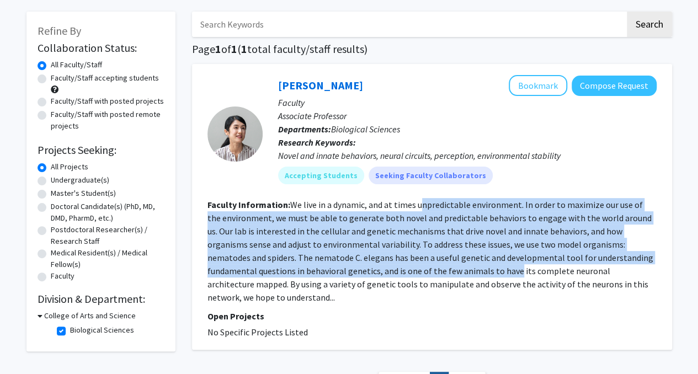
drag, startPoint x: 419, startPoint y: 204, endPoint x: 417, endPoint y: 267, distance: 63.5
click at [417, 267] on fg-read-more "We live in a dynamic, and at times unpredictable environment. In order to maxim…" at bounding box center [430, 251] width 446 height 104
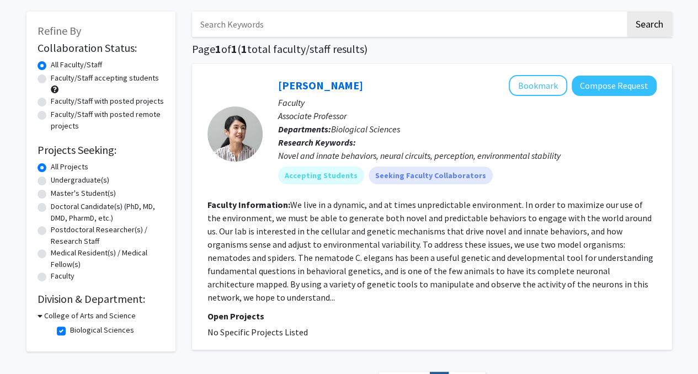
click at [70, 333] on label "Biological Sciences" at bounding box center [102, 330] width 64 height 12
click at [70, 331] on input "Biological Sciences" at bounding box center [73, 327] width 7 height 7
checkbox input "false"
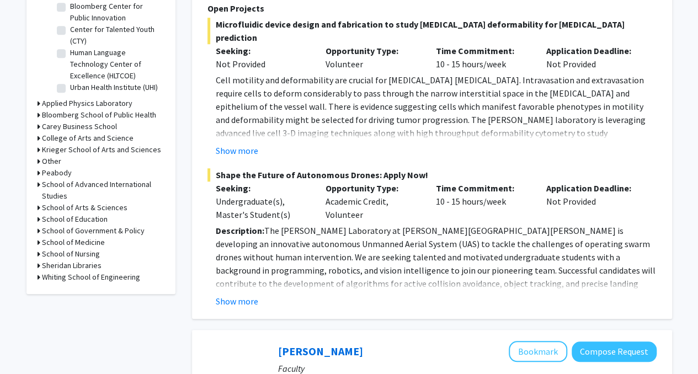
scroll to position [382, 0]
click at [127, 149] on h3 "Krieger School of Arts and Sciences" at bounding box center [101, 149] width 119 height 12
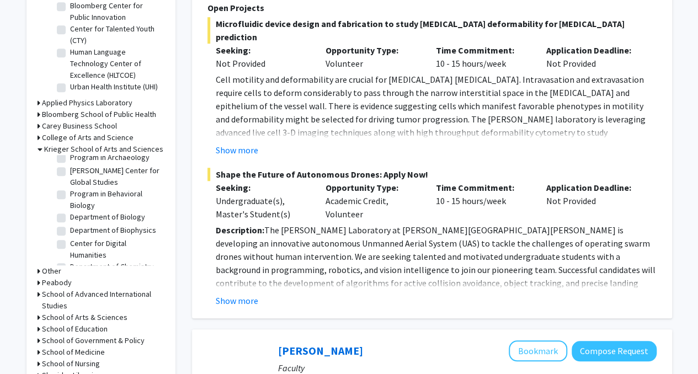
scroll to position [173, 0]
click at [118, 222] on label "Department of Biology" at bounding box center [107, 216] width 75 height 12
click at [77, 217] on input "Department of Biology" at bounding box center [73, 213] width 7 height 7
checkbox input "true"
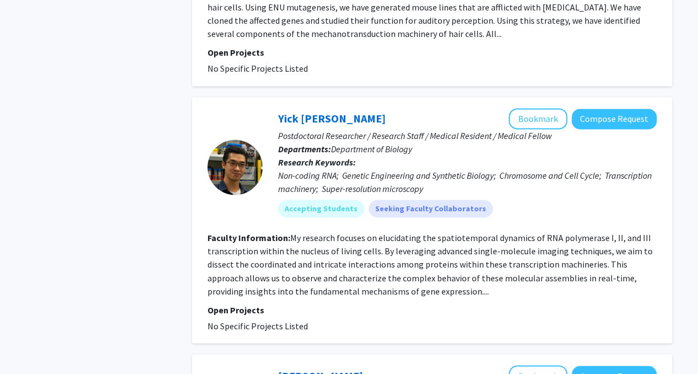
scroll to position [774, 0]
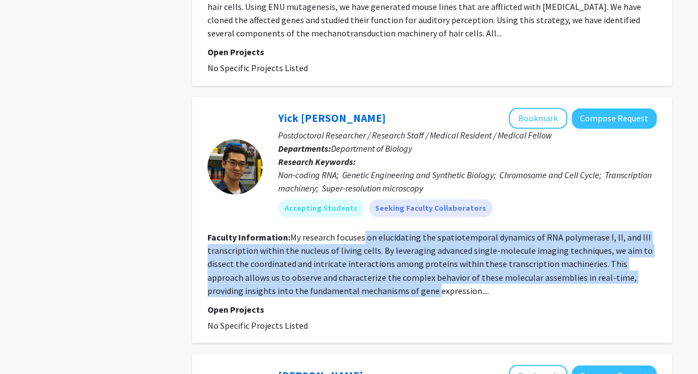
drag, startPoint x: 363, startPoint y: 228, endPoint x: 363, endPoint y: 276, distance: 48.5
click at [363, 276] on fg-read-more "My research focuses on elucidating the spatiotemporal dynamics of RNA polymeras…" at bounding box center [429, 264] width 445 height 64
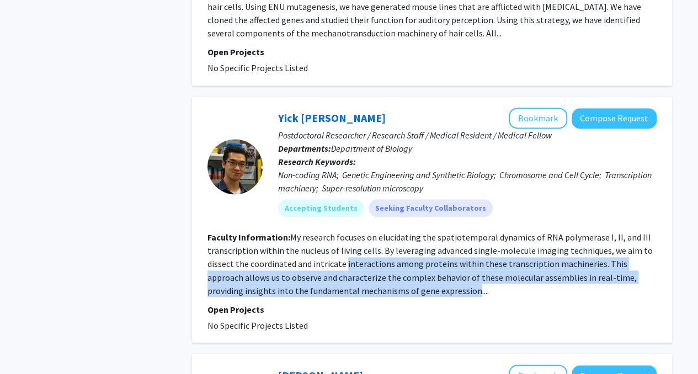
drag, startPoint x: 363, startPoint y: 276, endPoint x: 366, endPoint y: 245, distance: 31.0
click at [366, 245] on fg-read-more "My research focuses on elucidating the spatiotemporal dynamics of RNA polymeras…" at bounding box center [429, 264] width 445 height 64
drag, startPoint x: 366, startPoint y: 245, endPoint x: 367, endPoint y: 281, distance: 35.3
click at [367, 281] on fg-read-more "My research focuses on elucidating the spatiotemporal dynamics of RNA polymeras…" at bounding box center [429, 264] width 445 height 64
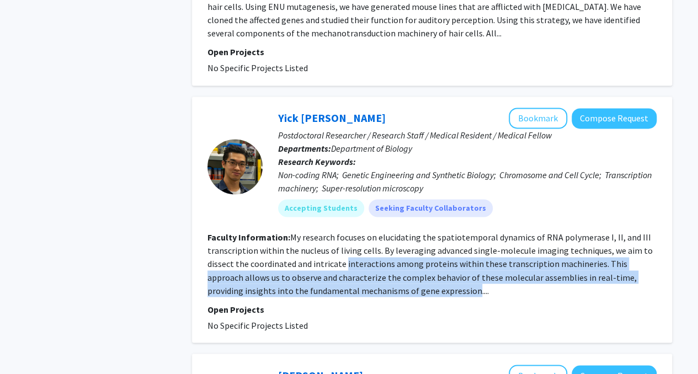
click at [367, 281] on fg-read-more "My research focuses on elucidating the spatiotemporal dynamics of RNA polymeras…" at bounding box center [429, 264] width 445 height 64
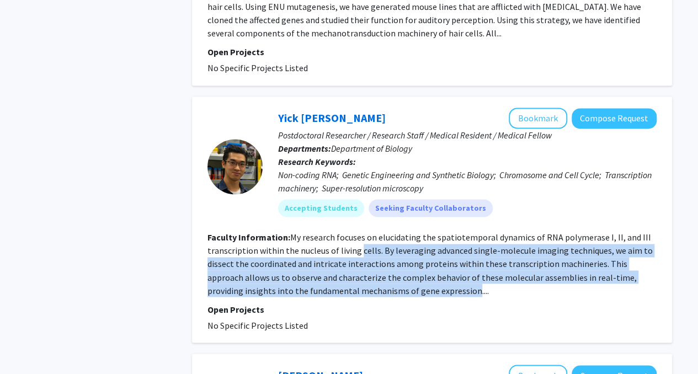
drag, startPoint x: 367, startPoint y: 281, endPoint x: 368, endPoint y: 243, distance: 37.5
click at [368, 243] on section "Faculty Information: My research focuses on elucidating the spatiotemporal dyna…" at bounding box center [431, 264] width 449 height 66
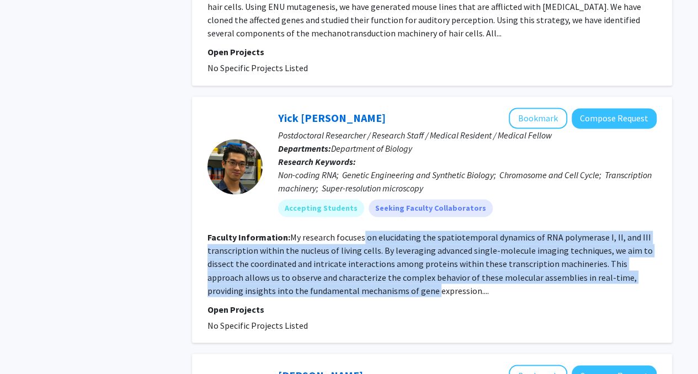
drag, startPoint x: 368, startPoint y: 243, endPoint x: 365, endPoint y: 281, distance: 37.6
click at [365, 281] on fg-read-more "My research focuses on elucidating the spatiotemporal dynamics of RNA polymeras…" at bounding box center [429, 264] width 445 height 64
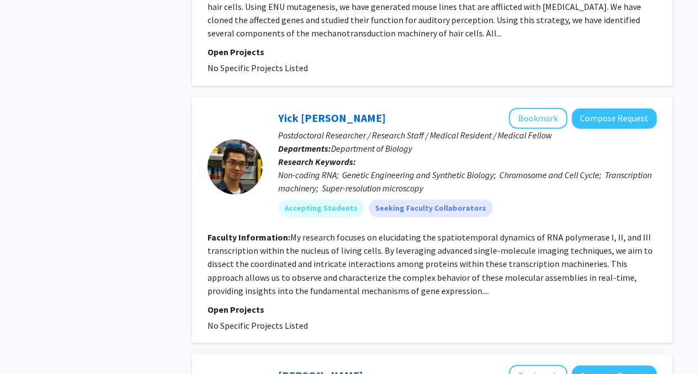
click at [409, 277] on fg-read-more "My research focuses on elucidating the spatiotemporal dynamics of RNA polymeras…" at bounding box center [429, 264] width 445 height 64
click at [528, 114] on button "Bookmark" at bounding box center [538, 118] width 58 height 21
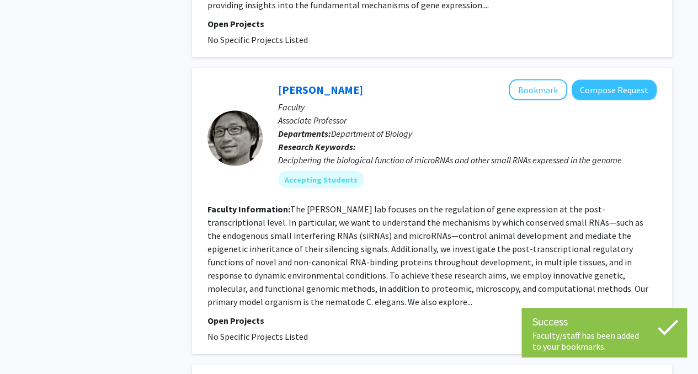
scroll to position [1060, 0]
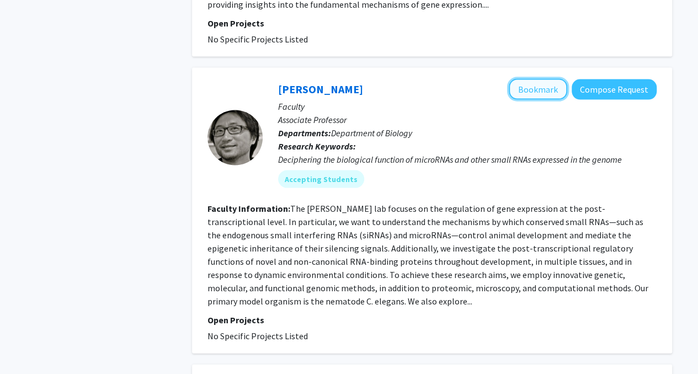
click at [534, 82] on button "Bookmark" at bounding box center [538, 89] width 58 height 21
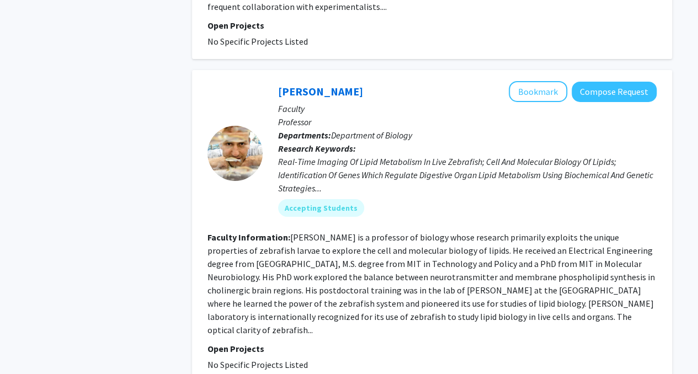
scroll to position [1869, 0]
click at [552, 90] on button "Bookmark" at bounding box center [538, 91] width 58 height 21
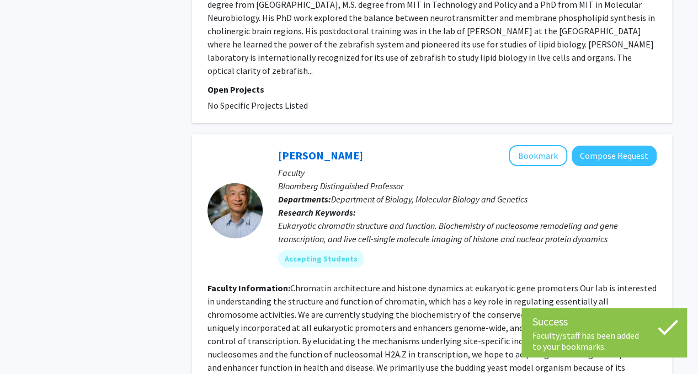
scroll to position [2129, 0]
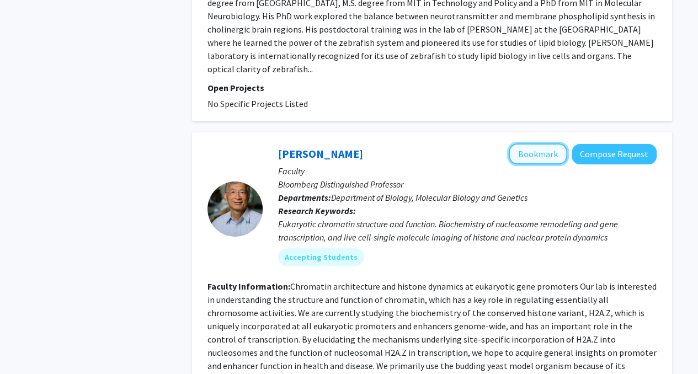
click at [528, 144] on button "Bookmark" at bounding box center [538, 153] width 58 height 21
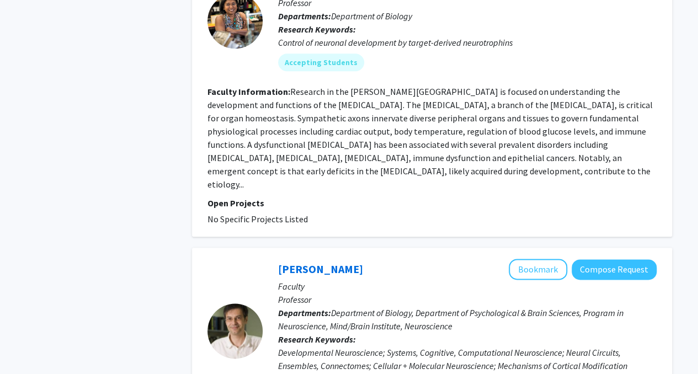
scroll to position [2622, 0]
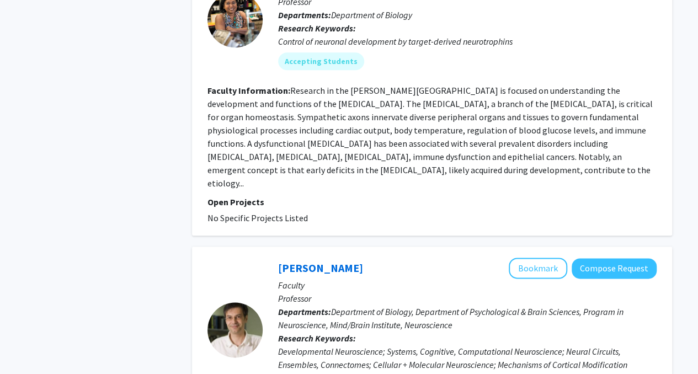
click at [470, 211] on fg-project-list "No Specific Projects Listed" at bounding box center [431, 217] width 449 height 13
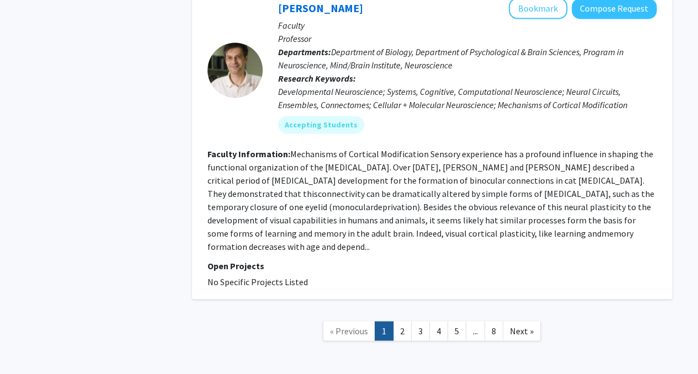
scroll to position [2902, 0]
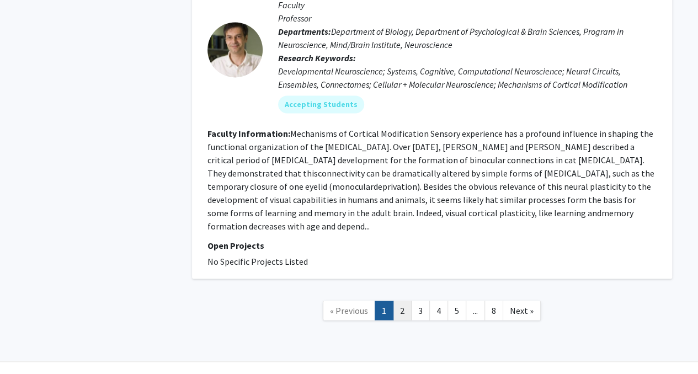
click at [408, 301] on link "2" at bounding box center [402, 310] width 19 height 19
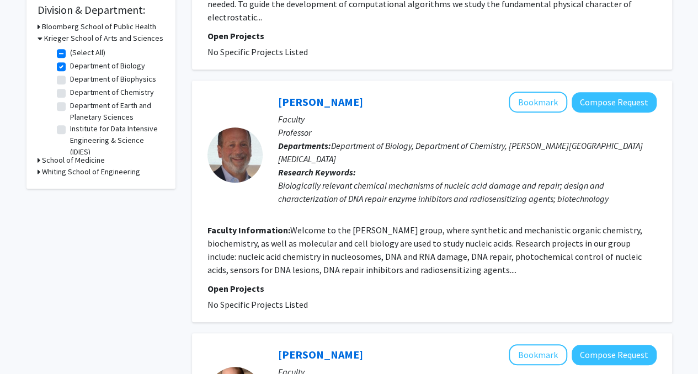
scroll to position [338, 0]
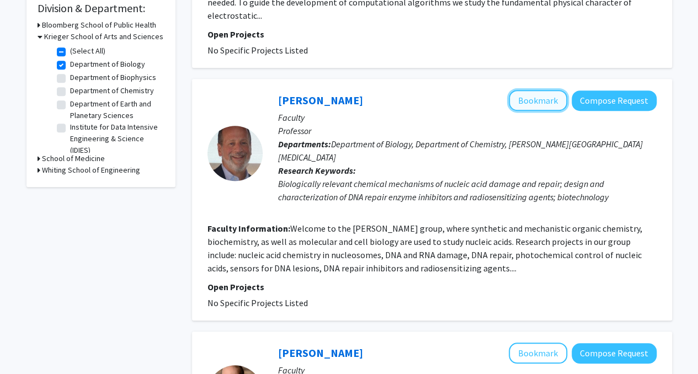
click at [539, 90] on button "Bookmark" at bounding box center [538, 100] width 58 height 21
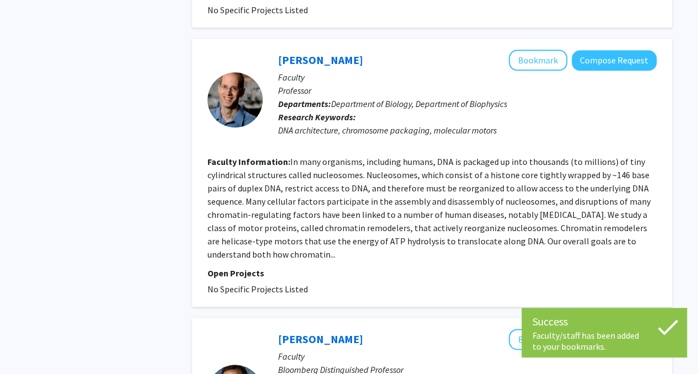
scroll to position [631, 0]
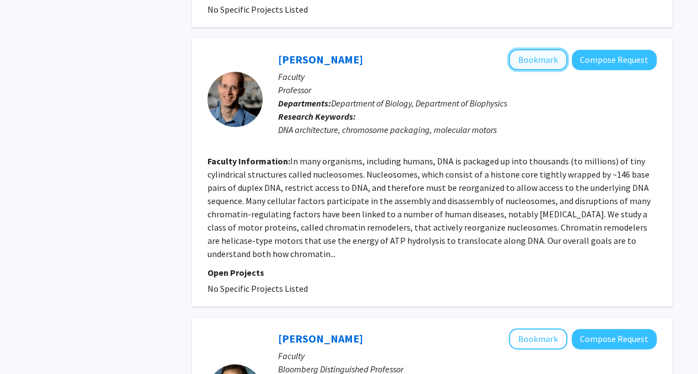
click at [554, 51] on button "Bookmark" at bounding box center [538, 59] width 58 height 21
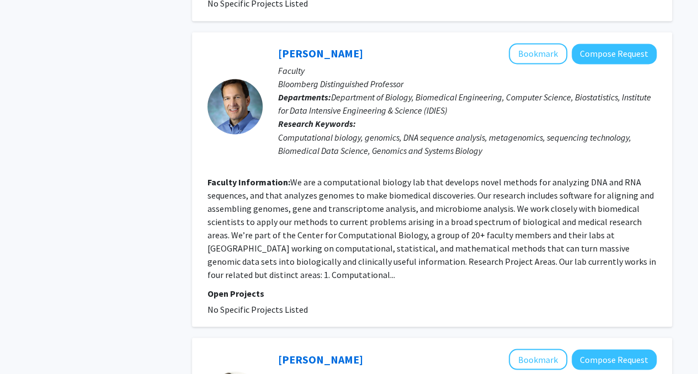
scroll to position [917, 0]
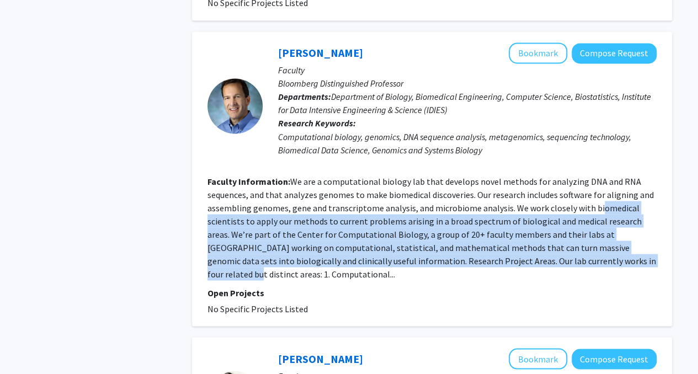
drag, startPoint x: 595, startPoint y: 190, endPoint x: 582, endPoint y: 249, distance: 60.4
click at [582, 249] on fg-read-more "We are a computational biology lab that develops novel methods for analyzing DN…" at bounding box center [431, 227] width 448 height 104
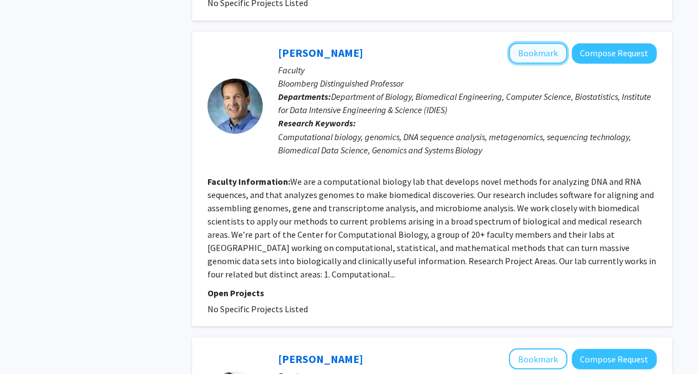
click at [559, 45] on button "Bookmark" at bounding box center [538, 52] width 58 height 21
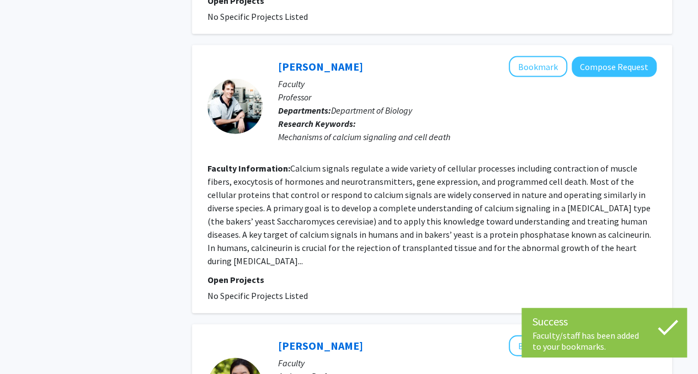
scroll to position [1209, 0]
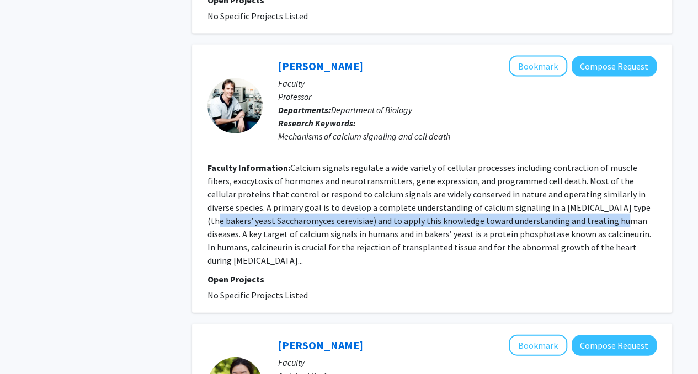
drag, startPoint x: 571, startPoint y: 192, endPoint x: 569, endPoint y: 208, distance: 16.2
click at [569, 208] on fg-read-more "Calcium signals regulate a wide variety of cellular processes including contrac…" at bounding box center [428, 214] width 443 height 104
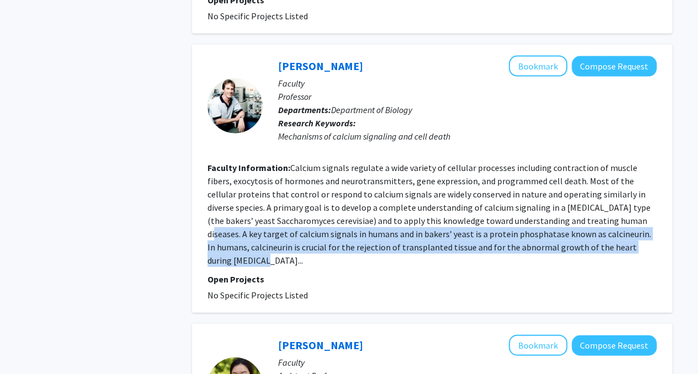
drag, startPoint x: 592, startPoint y: 211, endPoint x: 592, endPoint y: 229, distance: 18.2
click at [592, 229] on fg-read-more "Calcium signals regulate a wide variety of cellular processes including contrac…" at bounding box center [428, 214] width 443 height 104
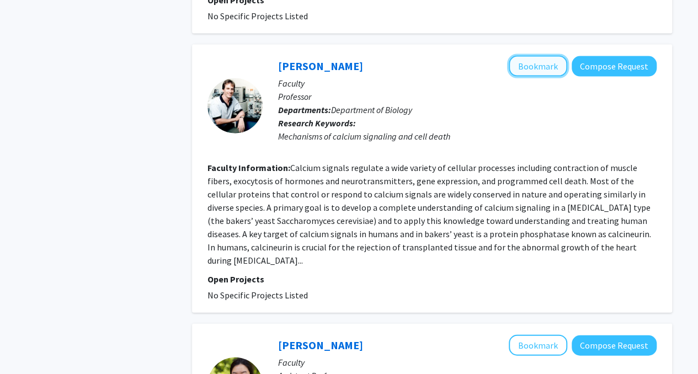
click at [548, 56] on button "Bookmark" at bounding box center [538, 66] width 58 height 21
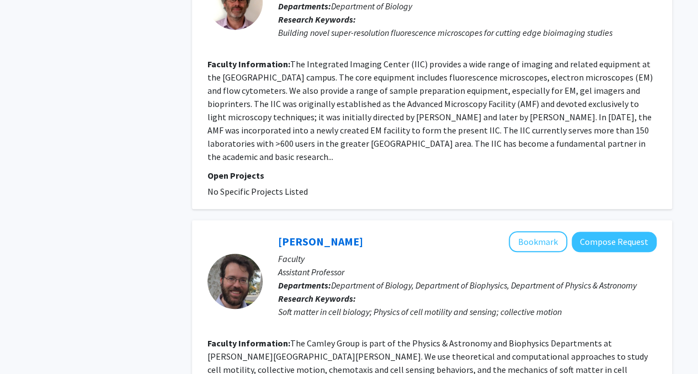
scroll to position [2520, 0]
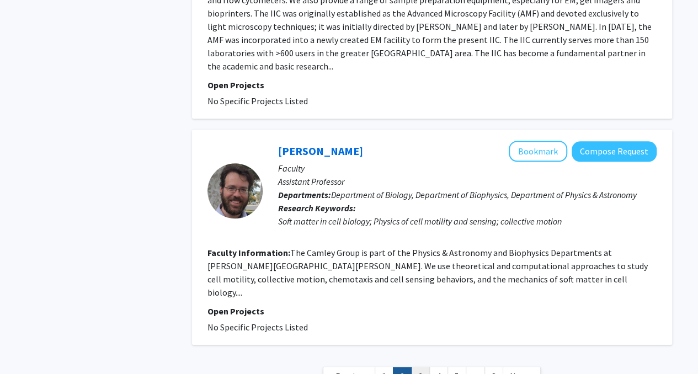
click at [419, 367] on link "3" at bounding box center [420, 376] width 19 height 19
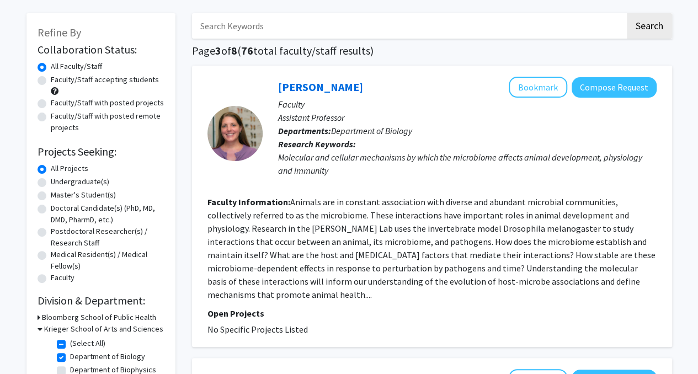
scroll to position [46, 0]
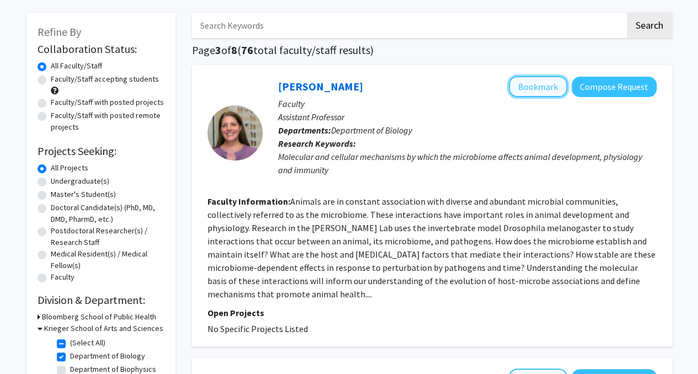
click at [554, 82] on button "Bookmark" at bounding box center [538, 86] width 58 height 21
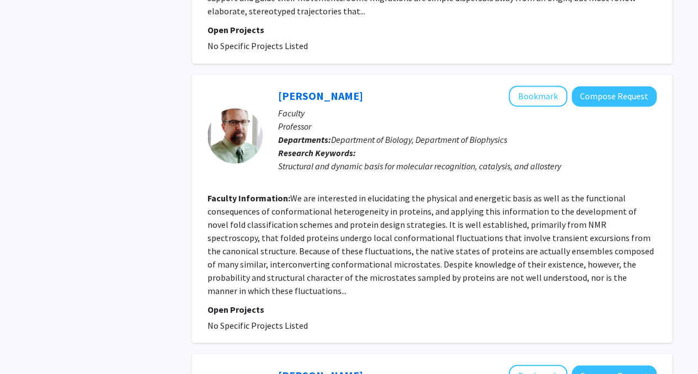
scroll to position [861, 0]
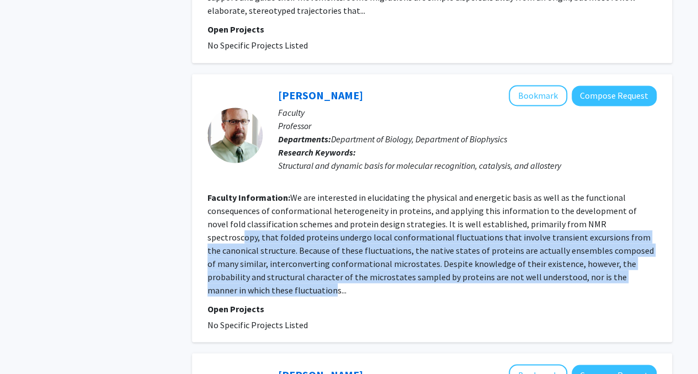
drag, startPoint x: 589, startPoint y: 211, endPoint x: 582, endPoint y: 266, distance: 55.5
click at [582, 266] on fg-read-more "We are interested in elucidating the physical and energetic basis as well as th…" at bounding box center [430, 243] width 446 height 104
drag, startPoint x: 582, startPoint y: 266, endPoint x: 588, endPoint y: 205, distance: 62.0
click at [588, 205] on fg-read-more "We are interested in elucidating the physical and energetic basis as well as th…" at bounding box center [430, 243] width 446 height 104
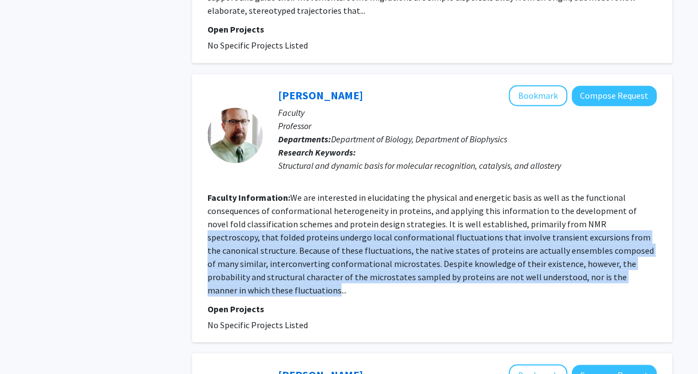
click at [588, 205] on fg-read-more "We are interested in elucidating the physical and energetic basis as well as th…" at bounding box center [430, 243] width 446 height 104
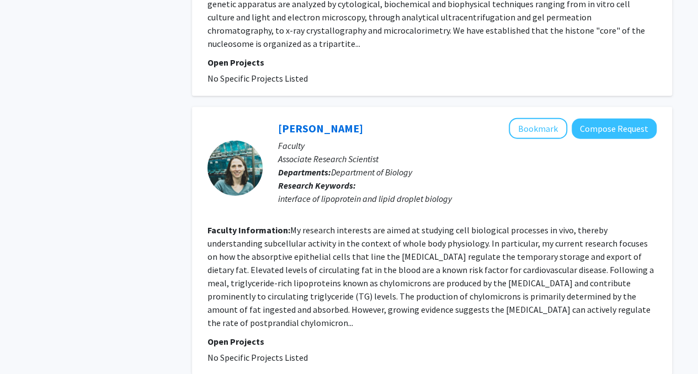
scroll to position [1387, 0]
click at [529, 117] on button "Bookmark" at bounding box center [538, 127] width 58 height 21
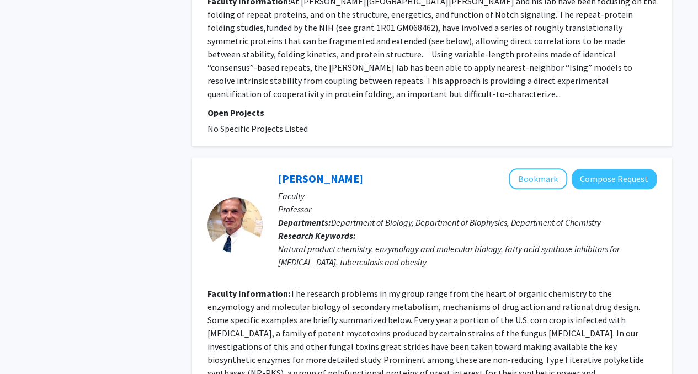
scroll to position [2507, 0]
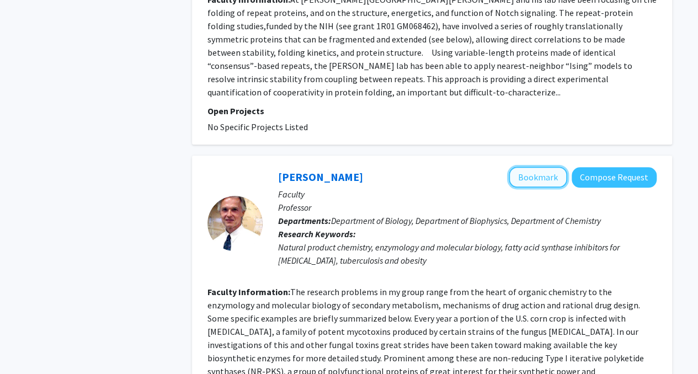
click at [540, 167] on button "Bookmark" at bounding box center [538, 177] width 58 height 21
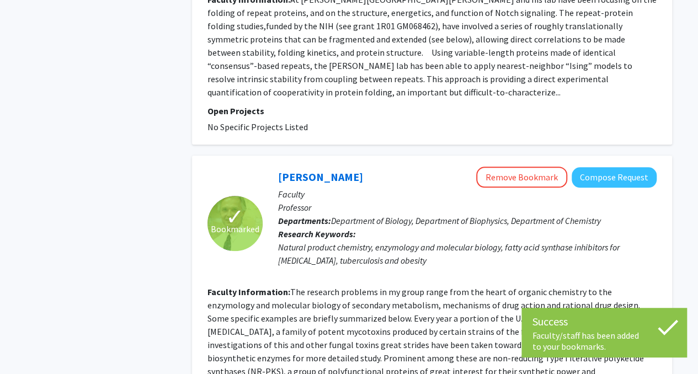
scroll to position [2599, 0]
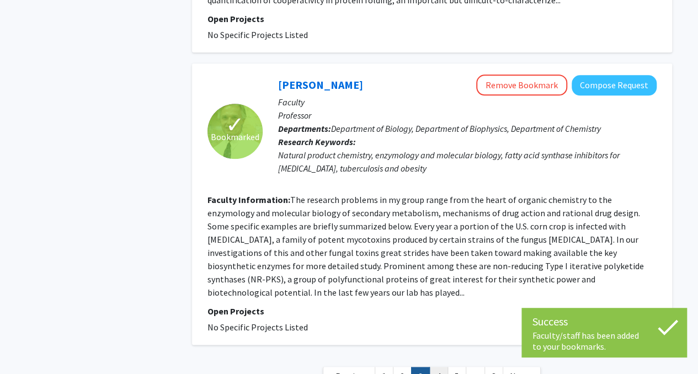
click at [439, 367] on link "4" at bounding box center [438, 376] width 19 height 19
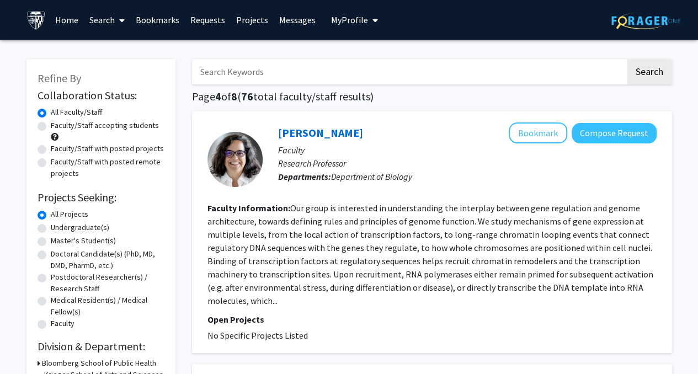
click at [662, 206] on div "[PERSON_NAME] Bookmark Compose Request Faculty Research Professor Departments: …" at bounding box center [432, 232] width 480 height 242
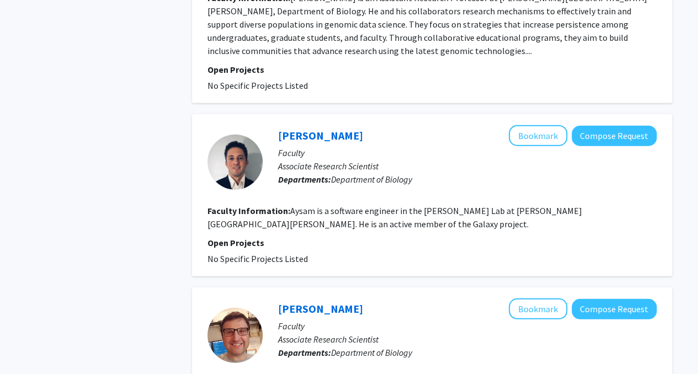
scroll to position [1341, 0]
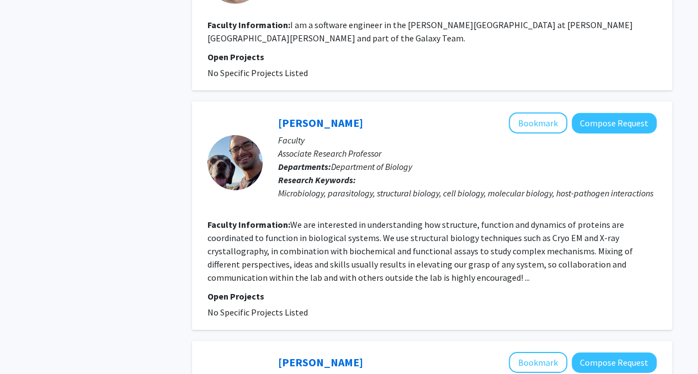
scroll to position [1700, 0]
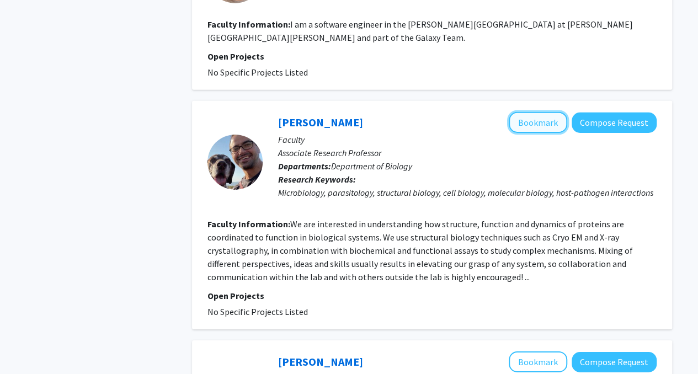
click at [539, 112] on button "Bookmark" at bounding box center [538, 122] width 58 height 21
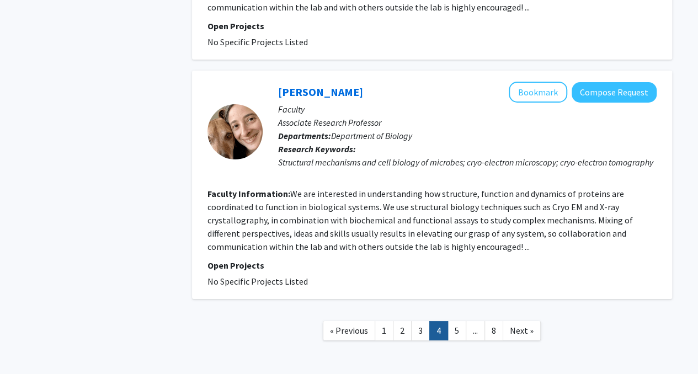
scroll to position [1990, 0]
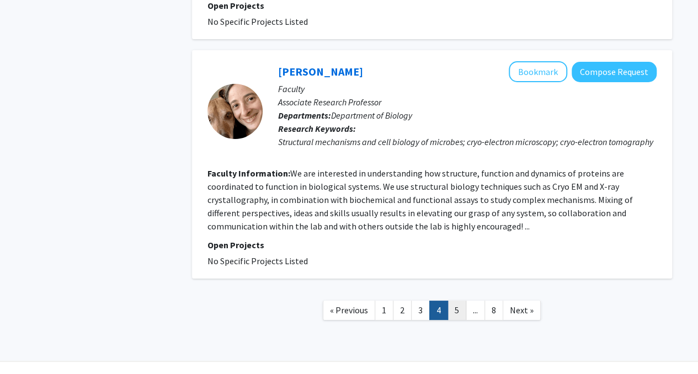
click at [453, 301] on link "5" at bounding box center [456, 310] width 19 height 19
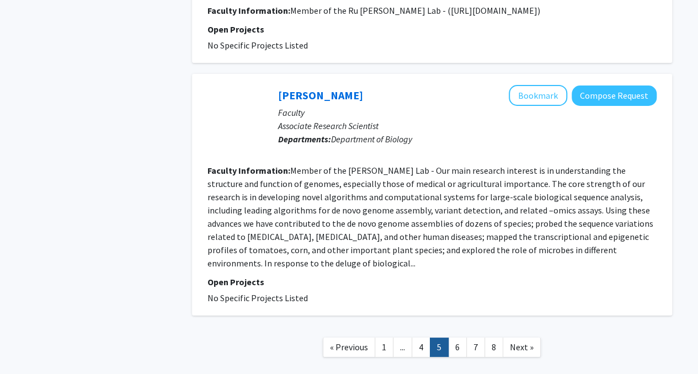
scroll to position [1990, 0]
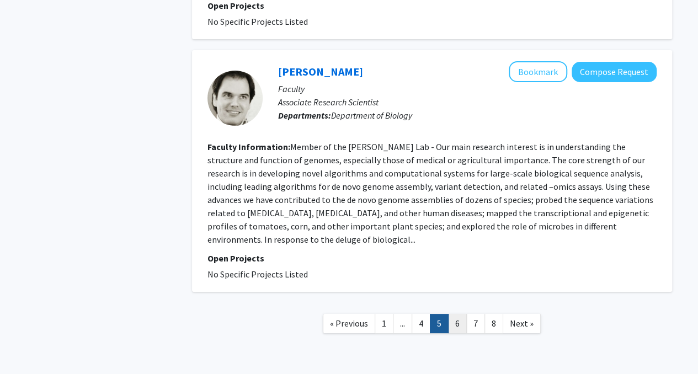
click at [457, 314] on link "6" at bounding box center [457, 323] width 19 height 19
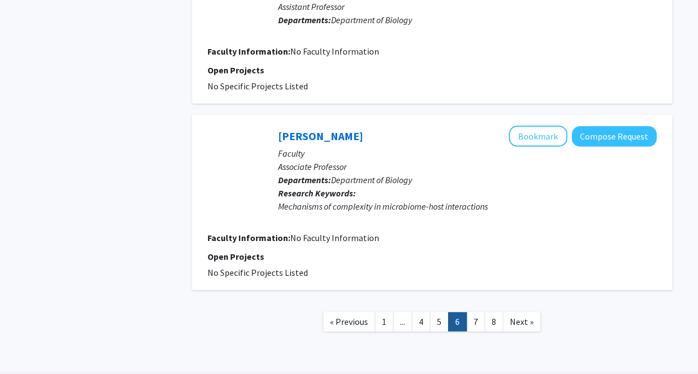
scroll to position [1527, 0]
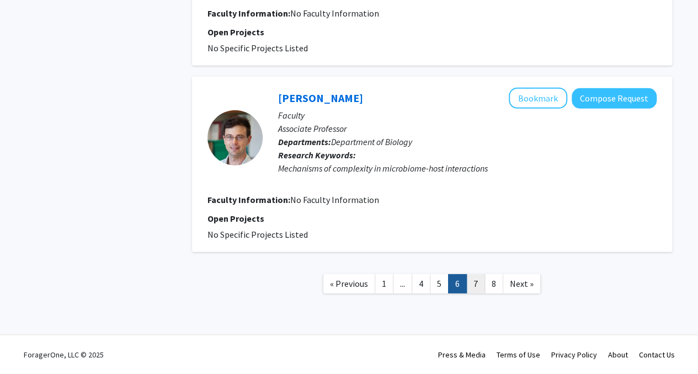
click at [472, 284] on link "7" at bounding box center [475, 283] width 19 height 19
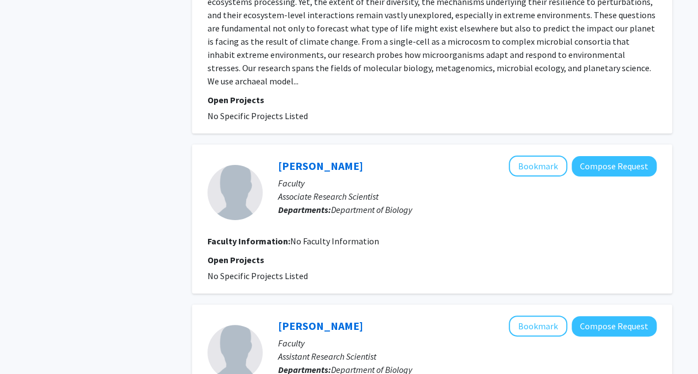
scroll to position [2247, 0]
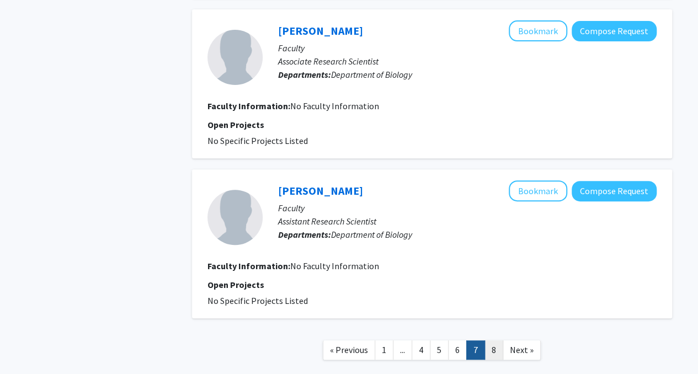
click at [491, 340] on link "8" at bounding box center [493, 349] width 19 height 19
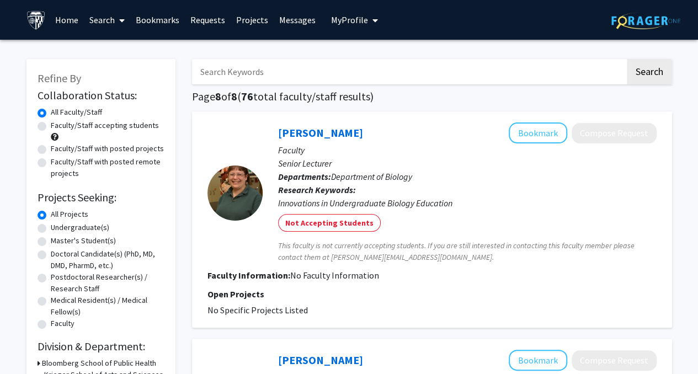
click at [336, 24] on span "My Profile" at bounding box center [349, 19] width 37 height 11
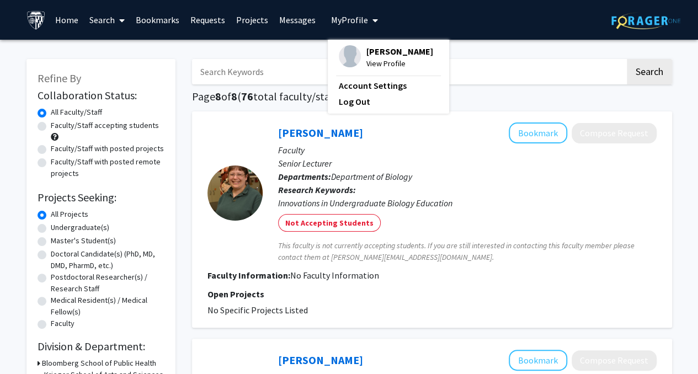
click at [148, 19] on link "Bookmarks" at bounding box center [157, 20] width 55 height 39
